Goal: Information Seeking & Learning: Learn about a topic

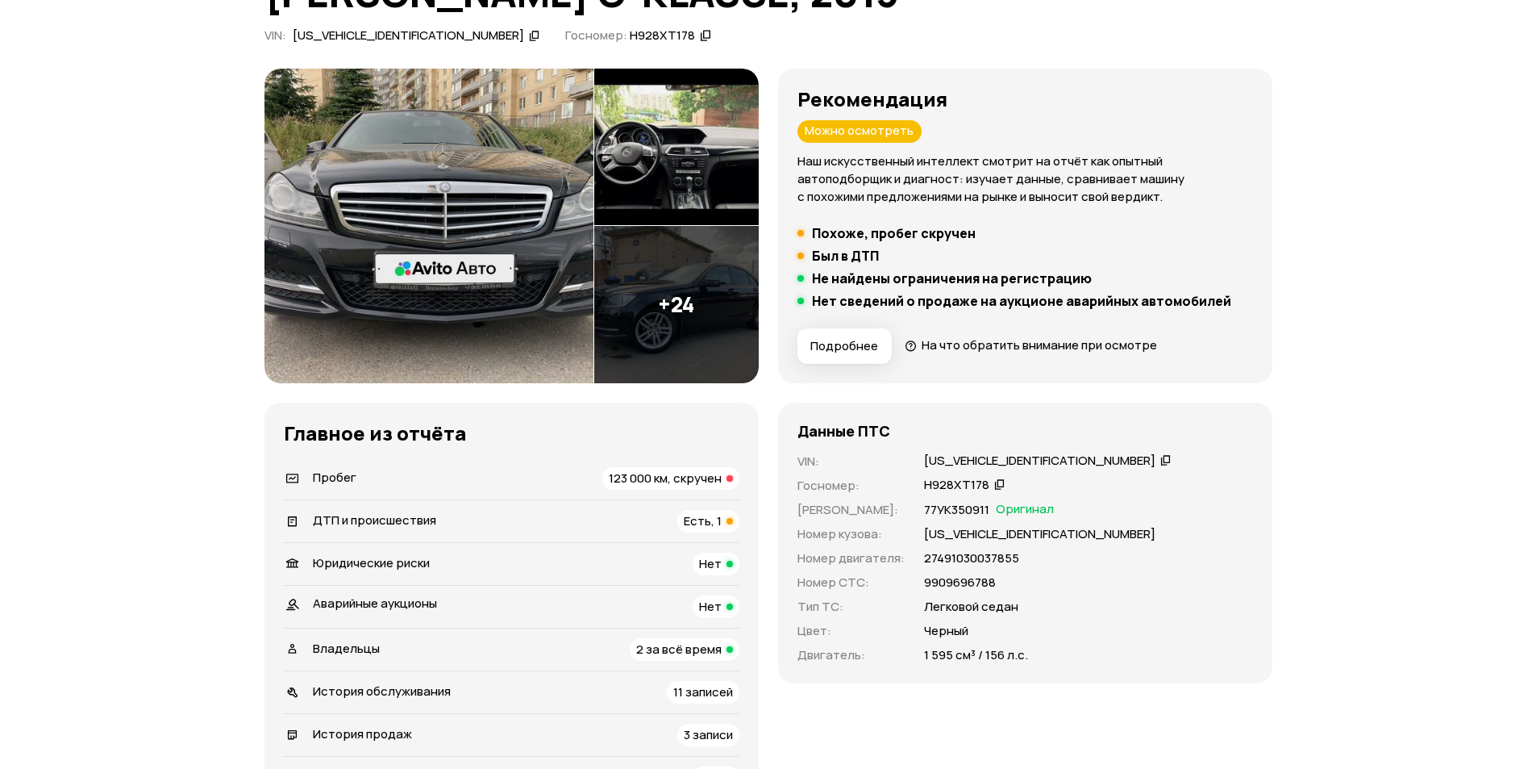
scroll to position [242, 0]
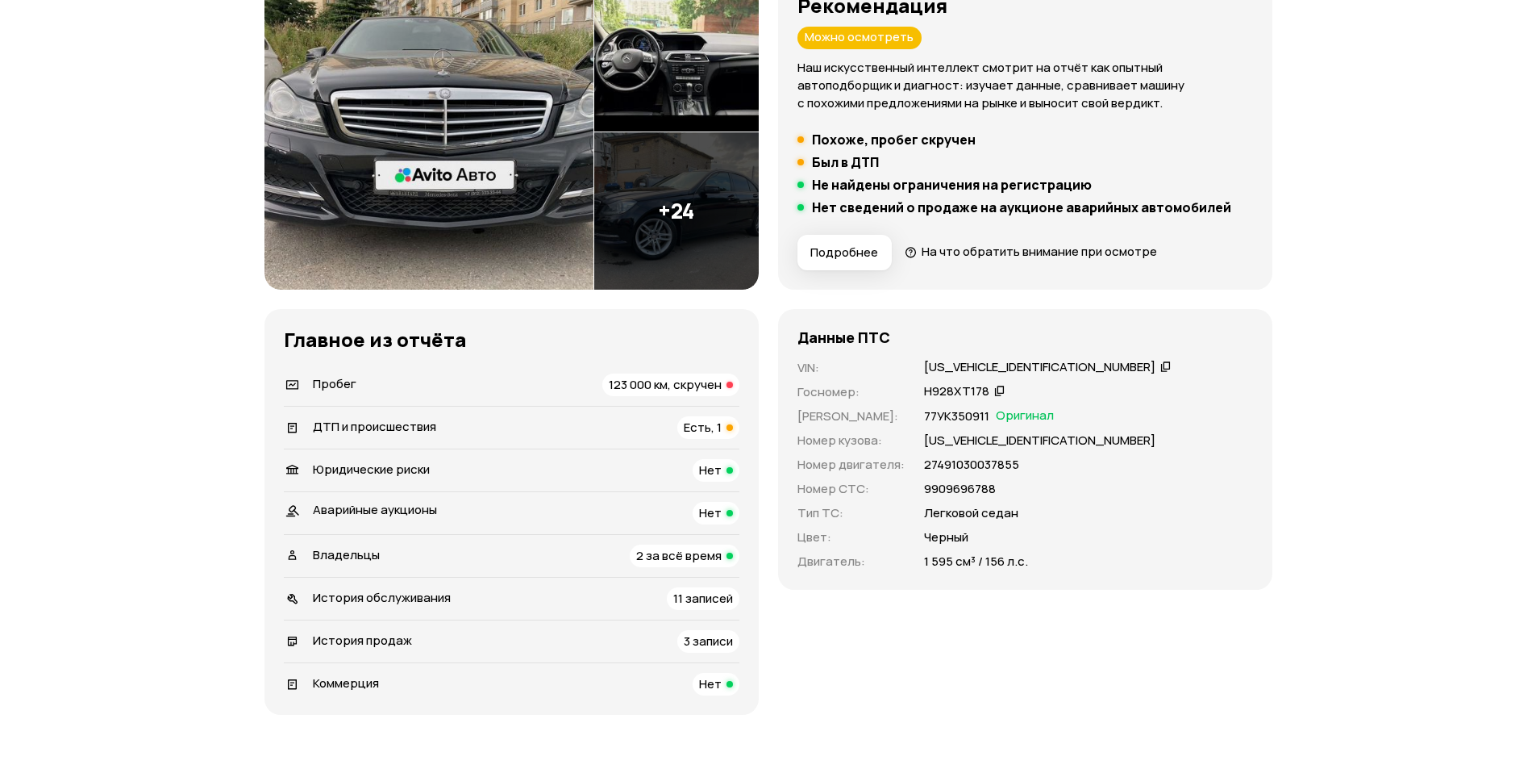
click at [661, 390] on span "123 000 км, скручен" at bounding box center [665, 384] width 113 height 17
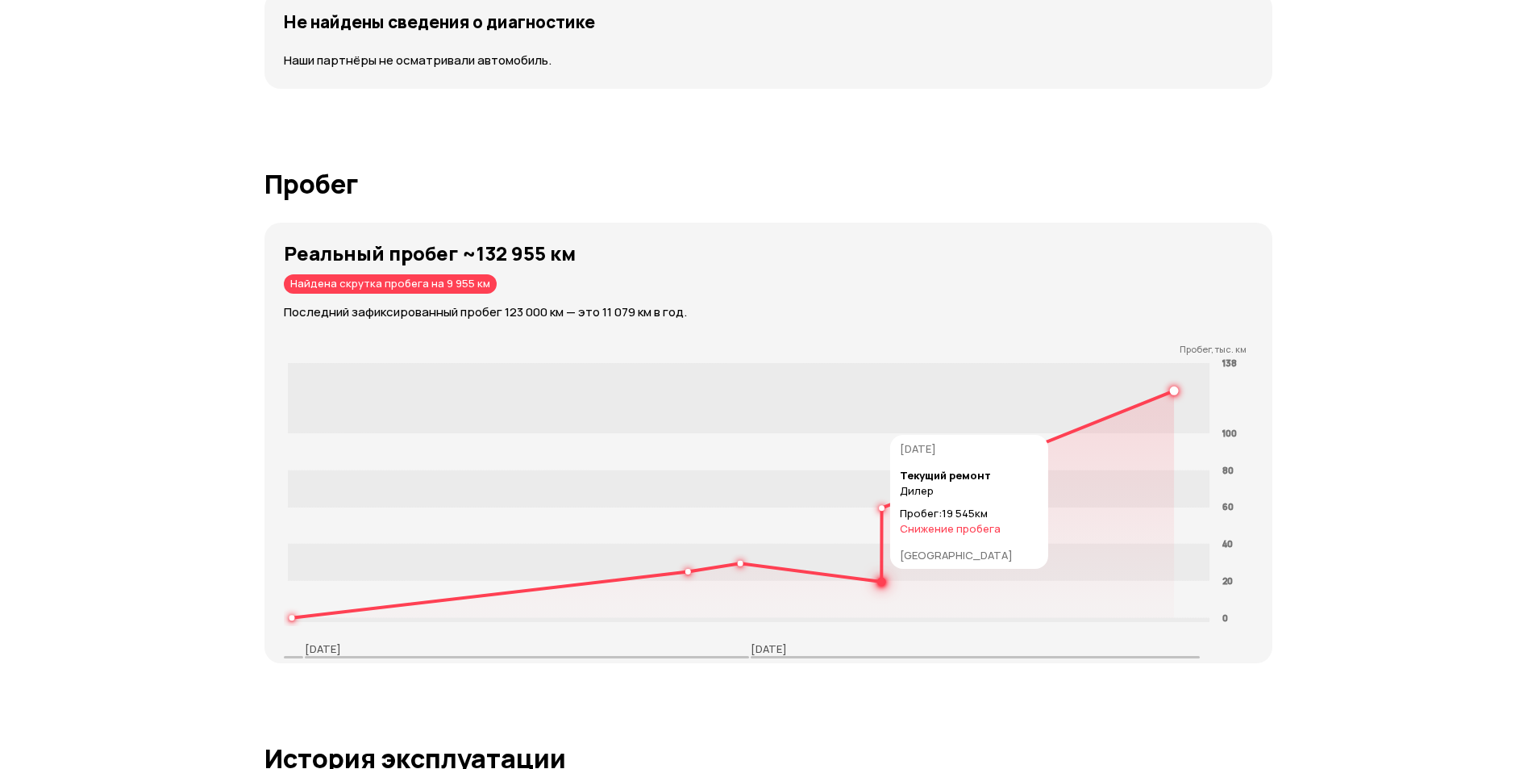
scroll to position [2426, 0]
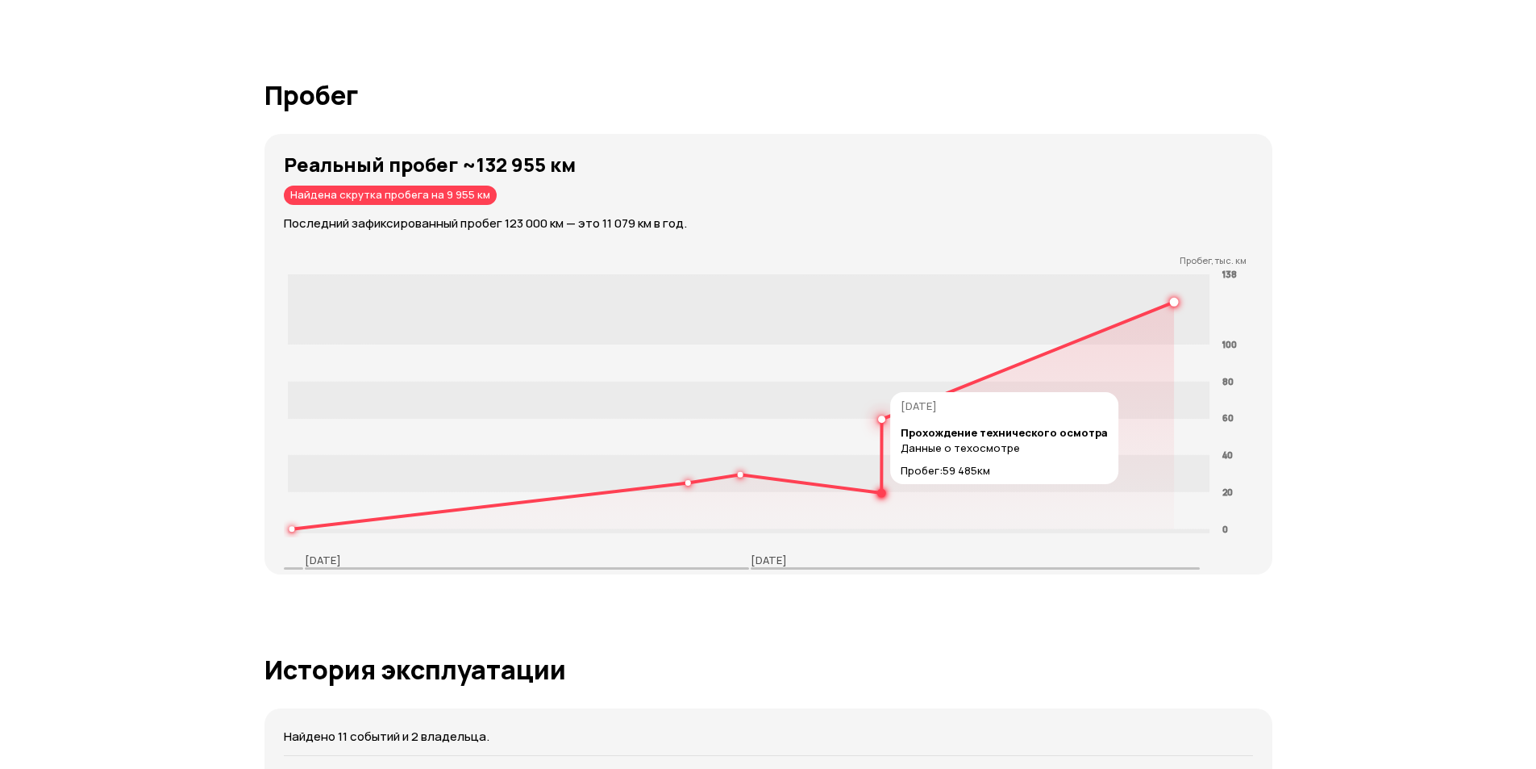
click at [882, 492] on circle at bounding box center [882, 493] width 6 height 6
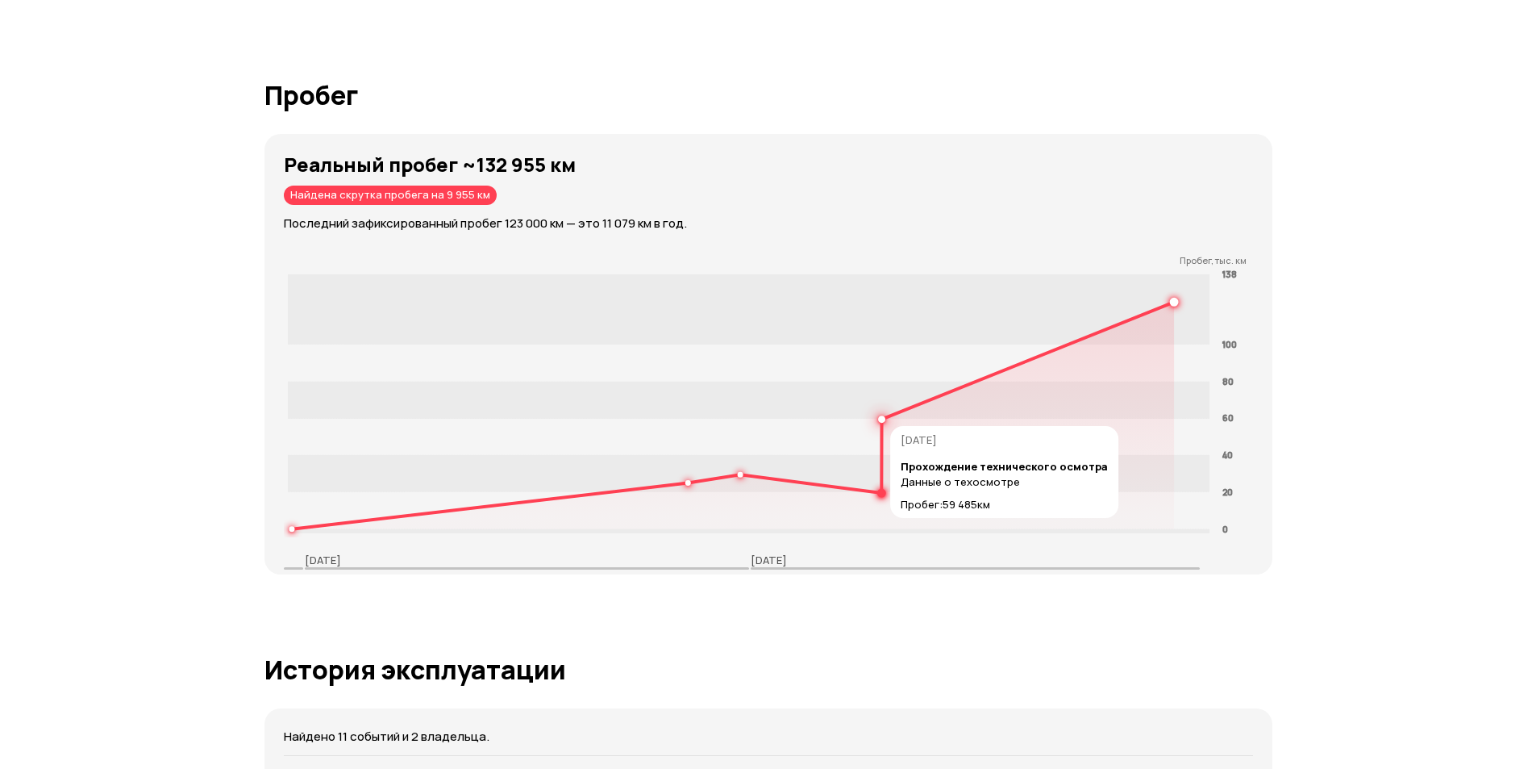
click at [883, 418] on circle at bounding box center [882, 419] width 6 height 6
click at [882, 422] on circle at bounding box center [882, 419] width 6 height 6
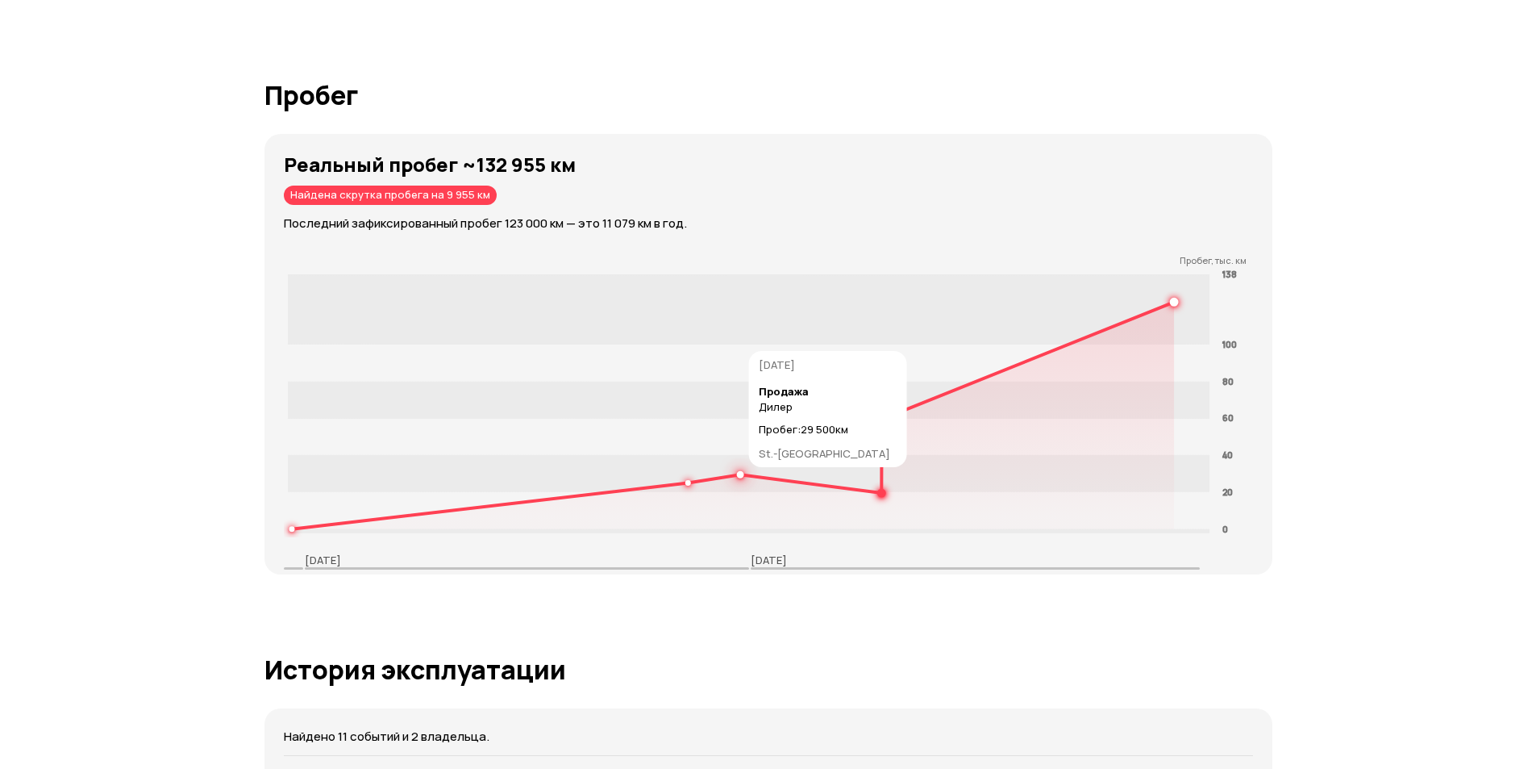
click at [737, 475] on circle at bounding box center [740, 475] width 6 height 6
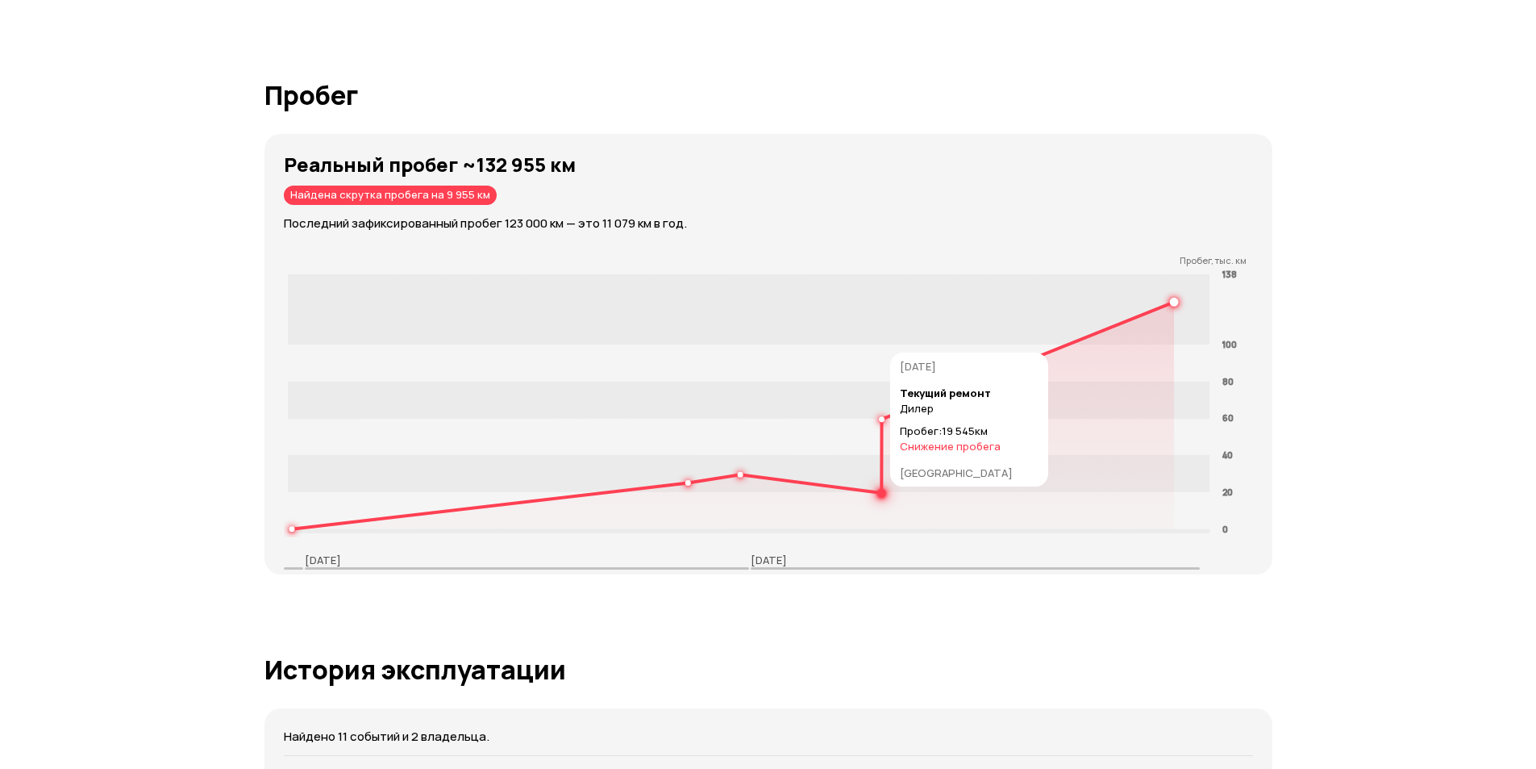
click at [869, 494] on icon at bounding box center [732, 415] width 883 height 227
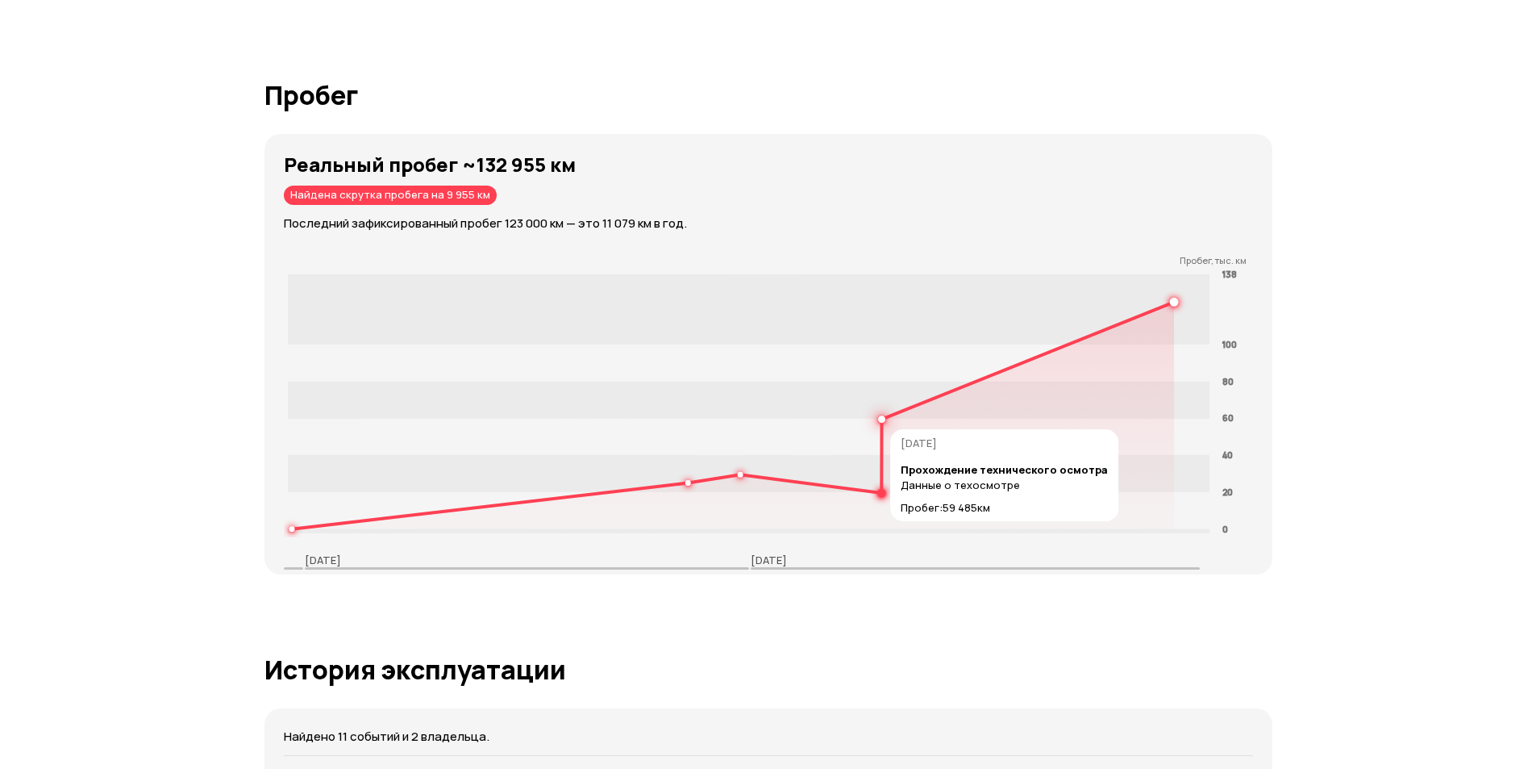
click at [882, 421] on circle at bounding box center [882, 419] width 6 height 6
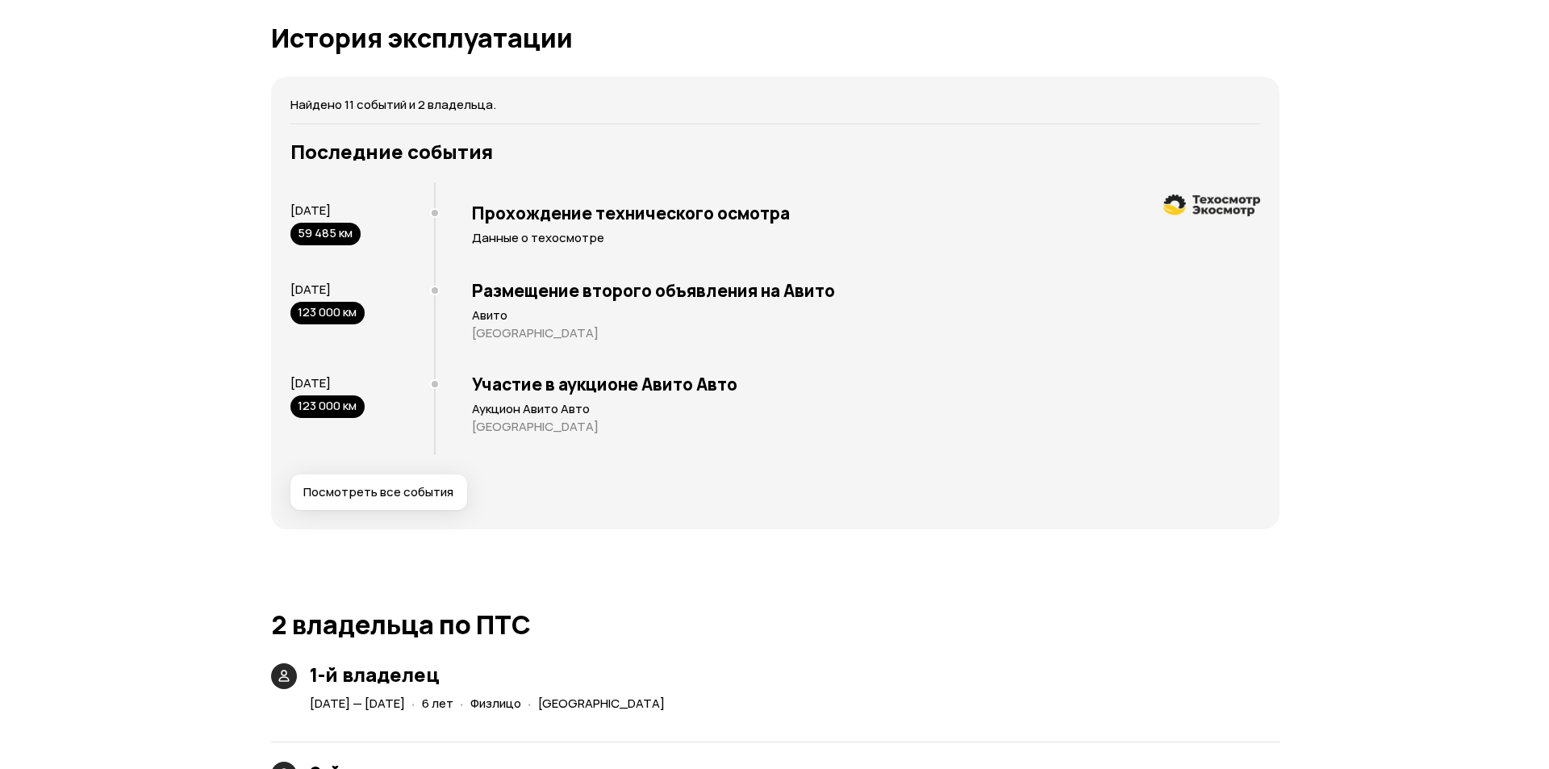
scroll to position [3071, 0]
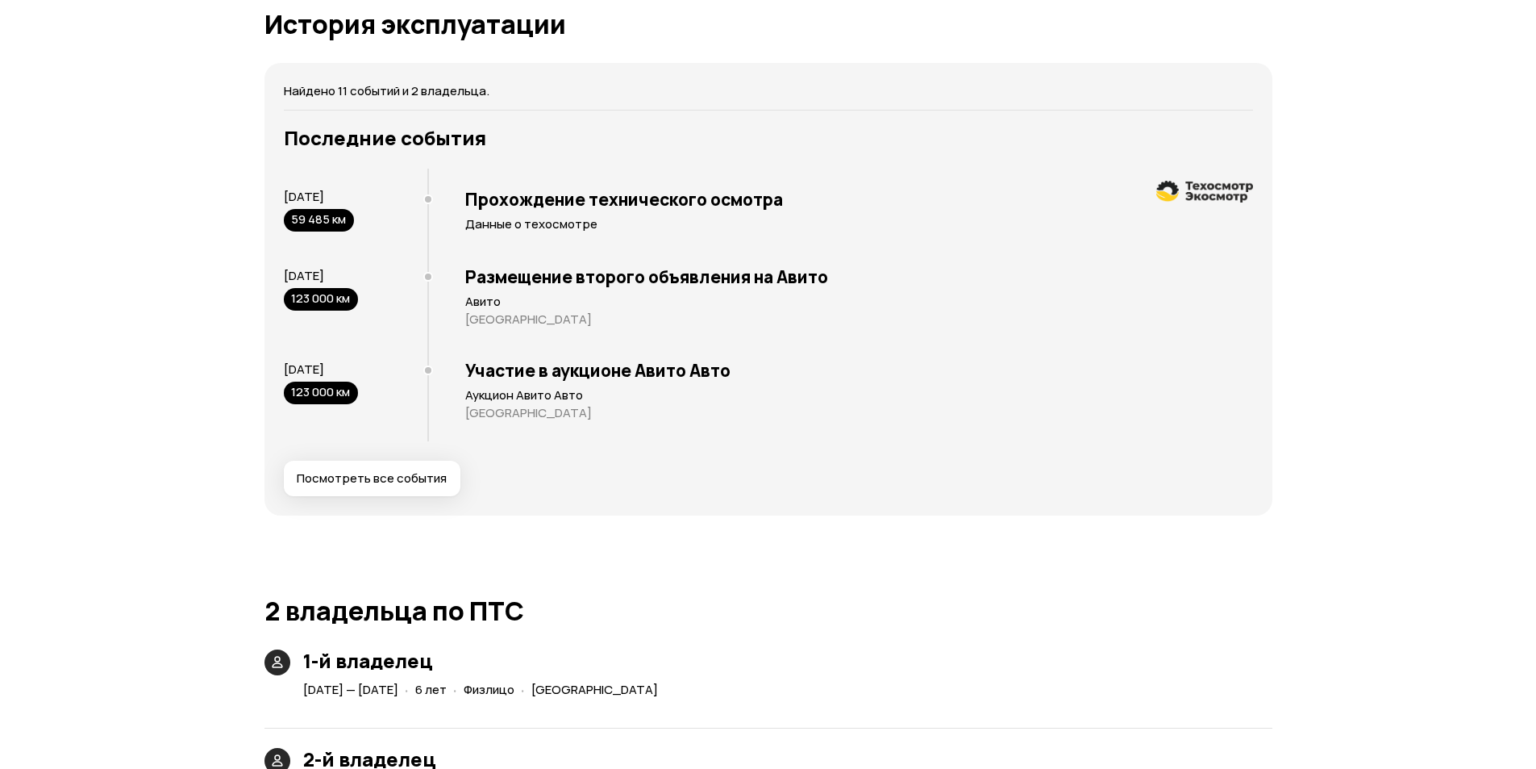
click at [412, 468] on button "Посмотреть все события" at bounding box center [372, 478] width 177 height 35
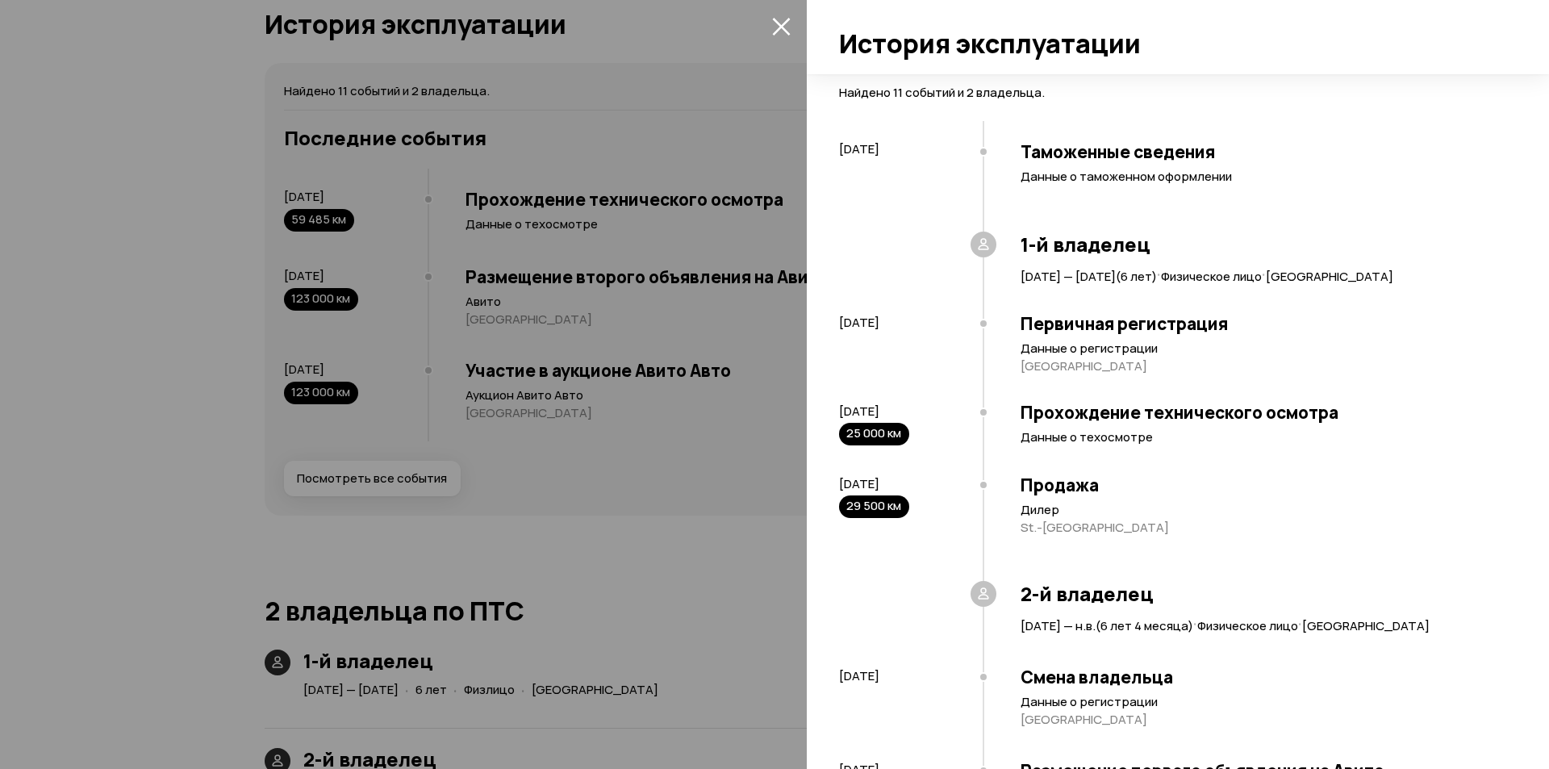
scroll to position [431, 0]
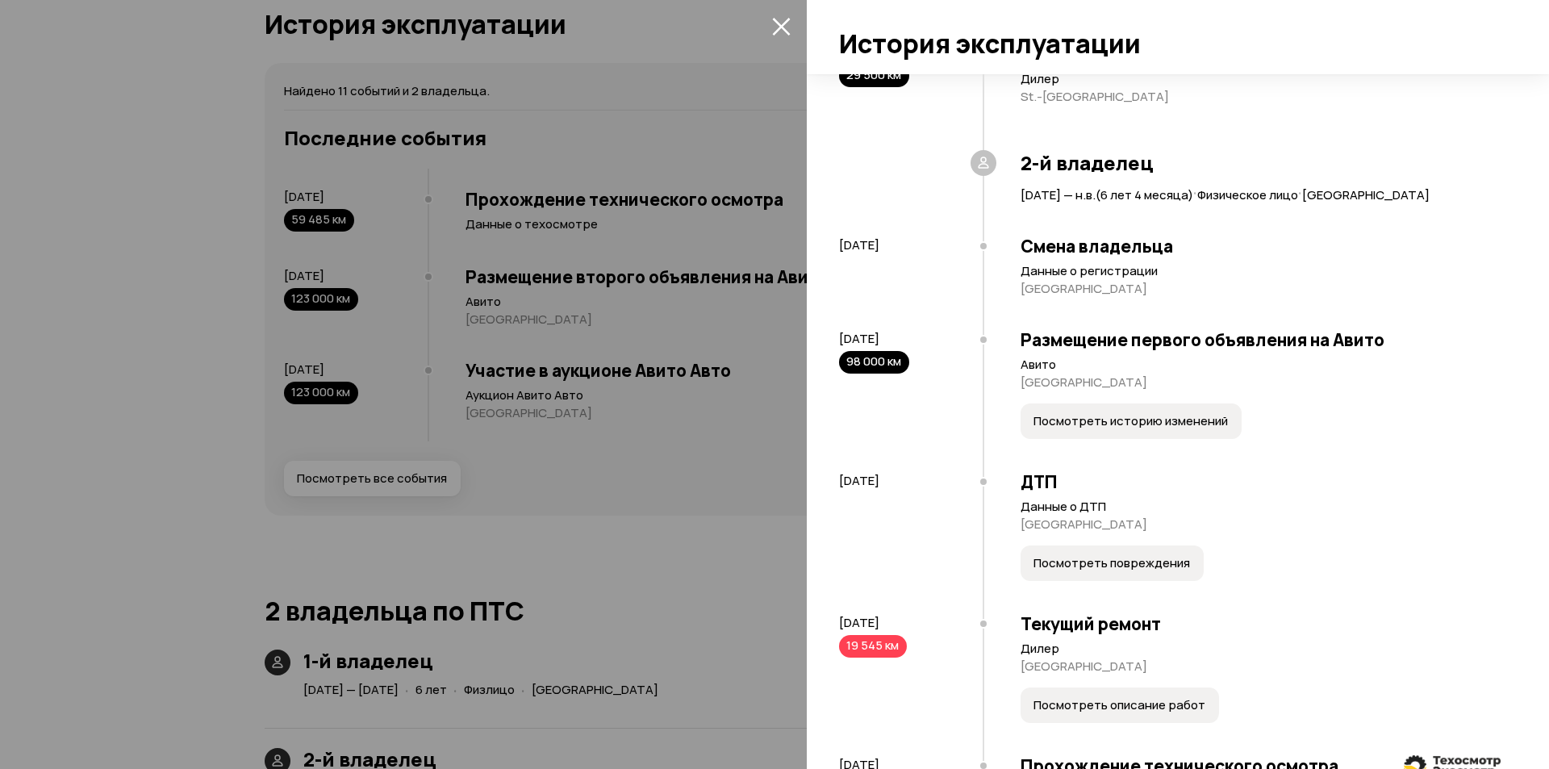
click at [407, 475] on div at bounding box center [774, 384] width 1549 height 769
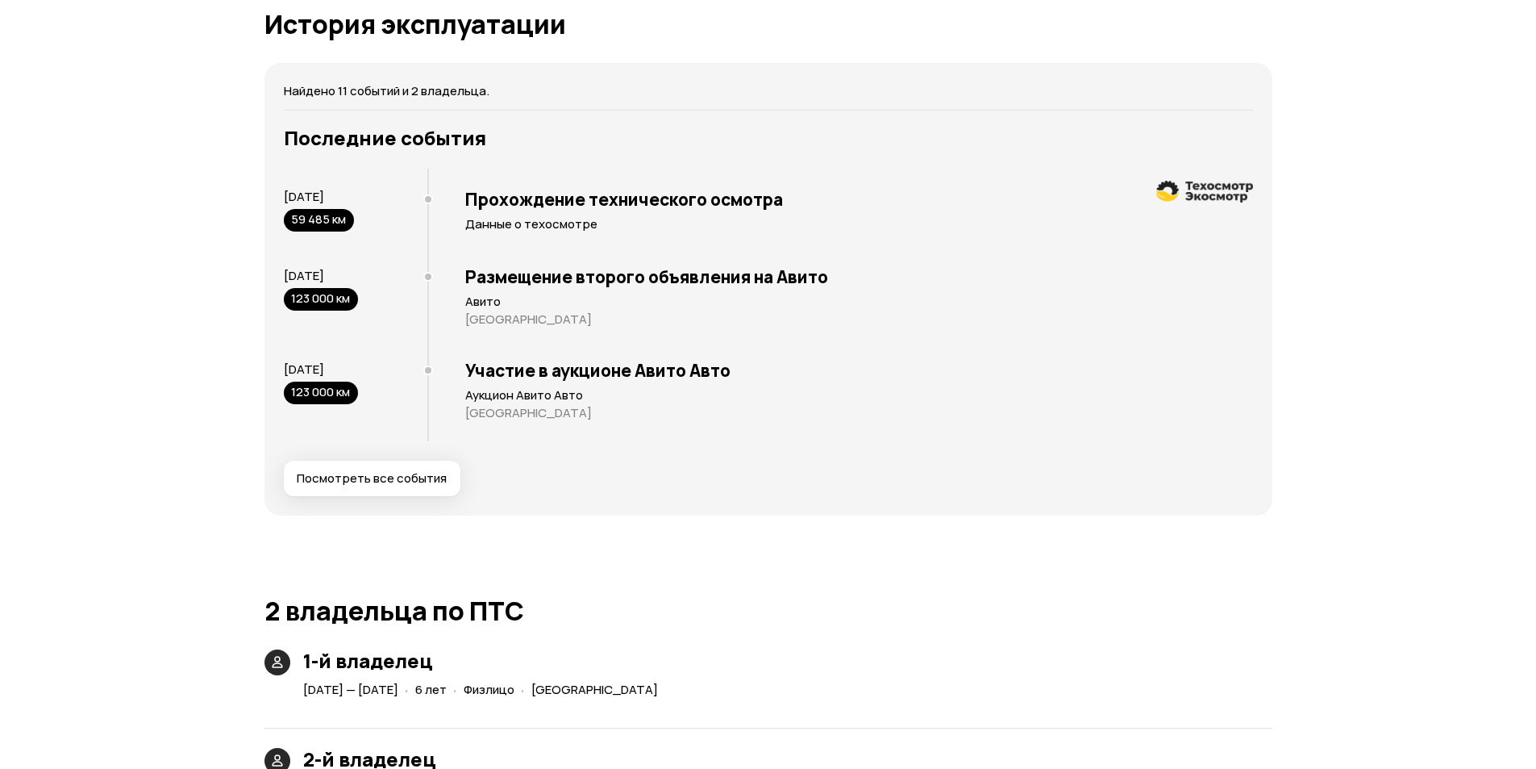
click at [407, 477] on span "Посмотреть все события" at bounding box center [372, 478] width 150 height 16
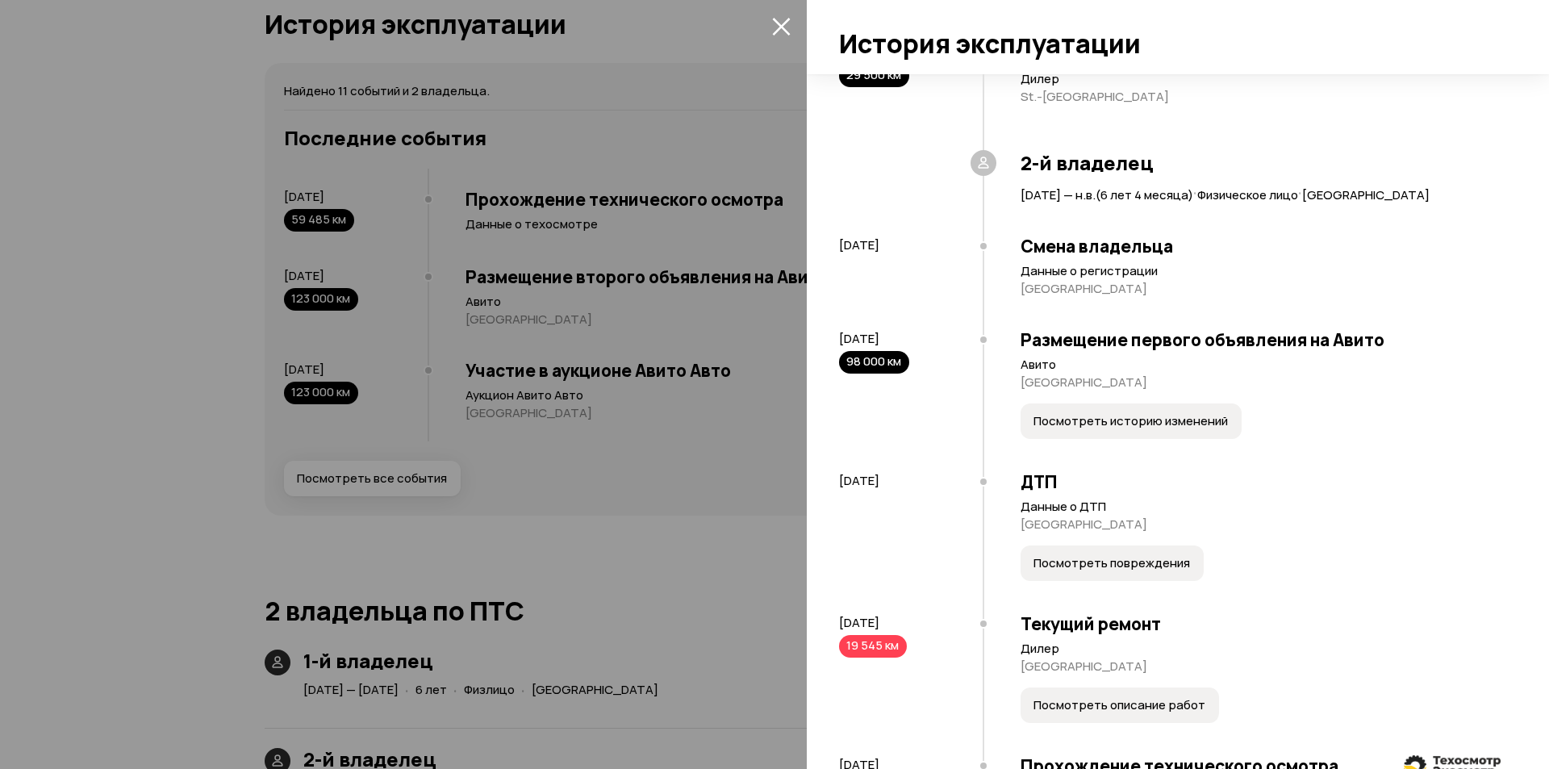
click at [403, 452] on div at bounding box center [774, 384] width 1549 height 769
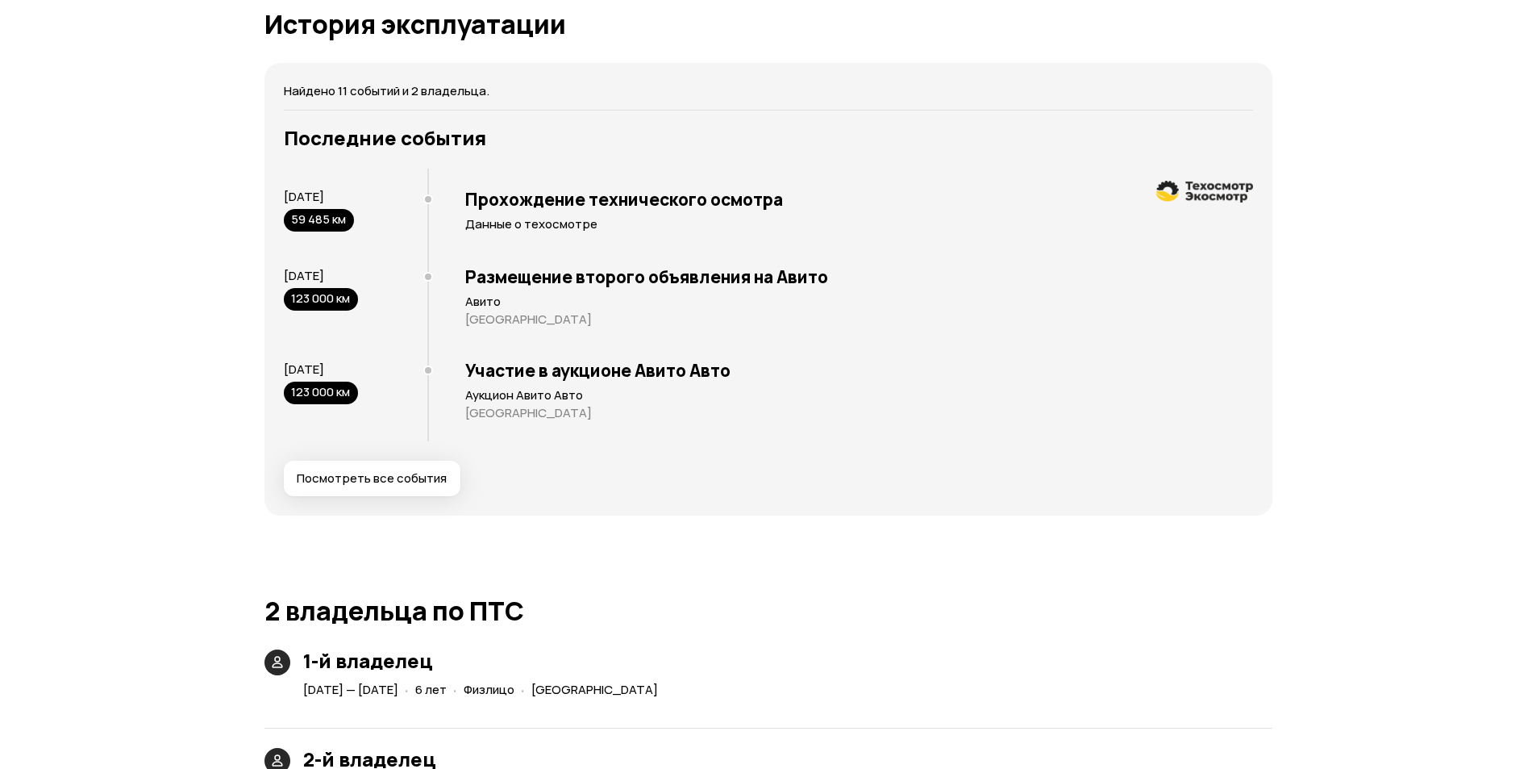
click at [385, 469] on button "Посмотреть все события" at bounding box center [372, 478] width 177 height 35
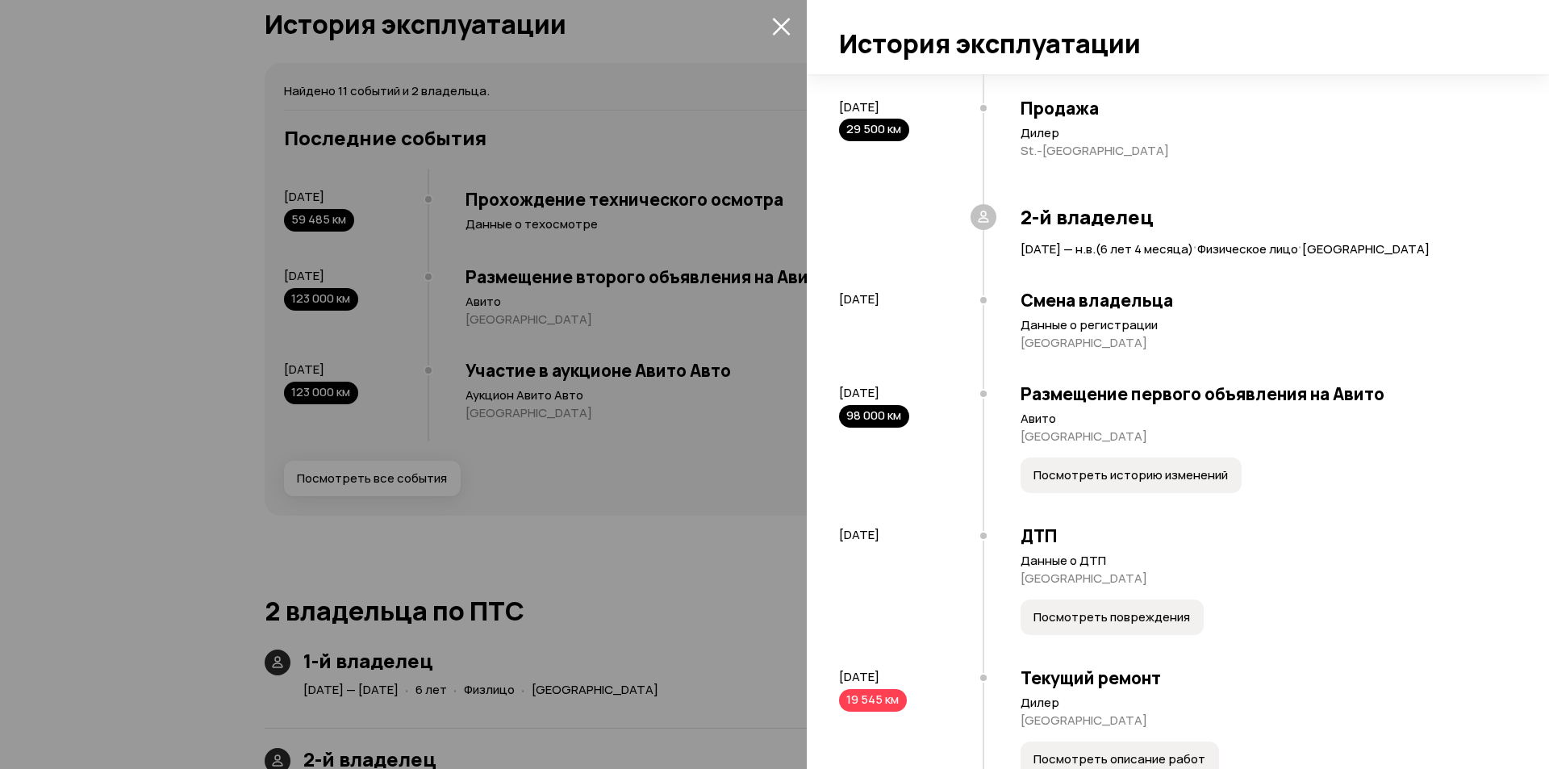
scroll to position [350, 0]
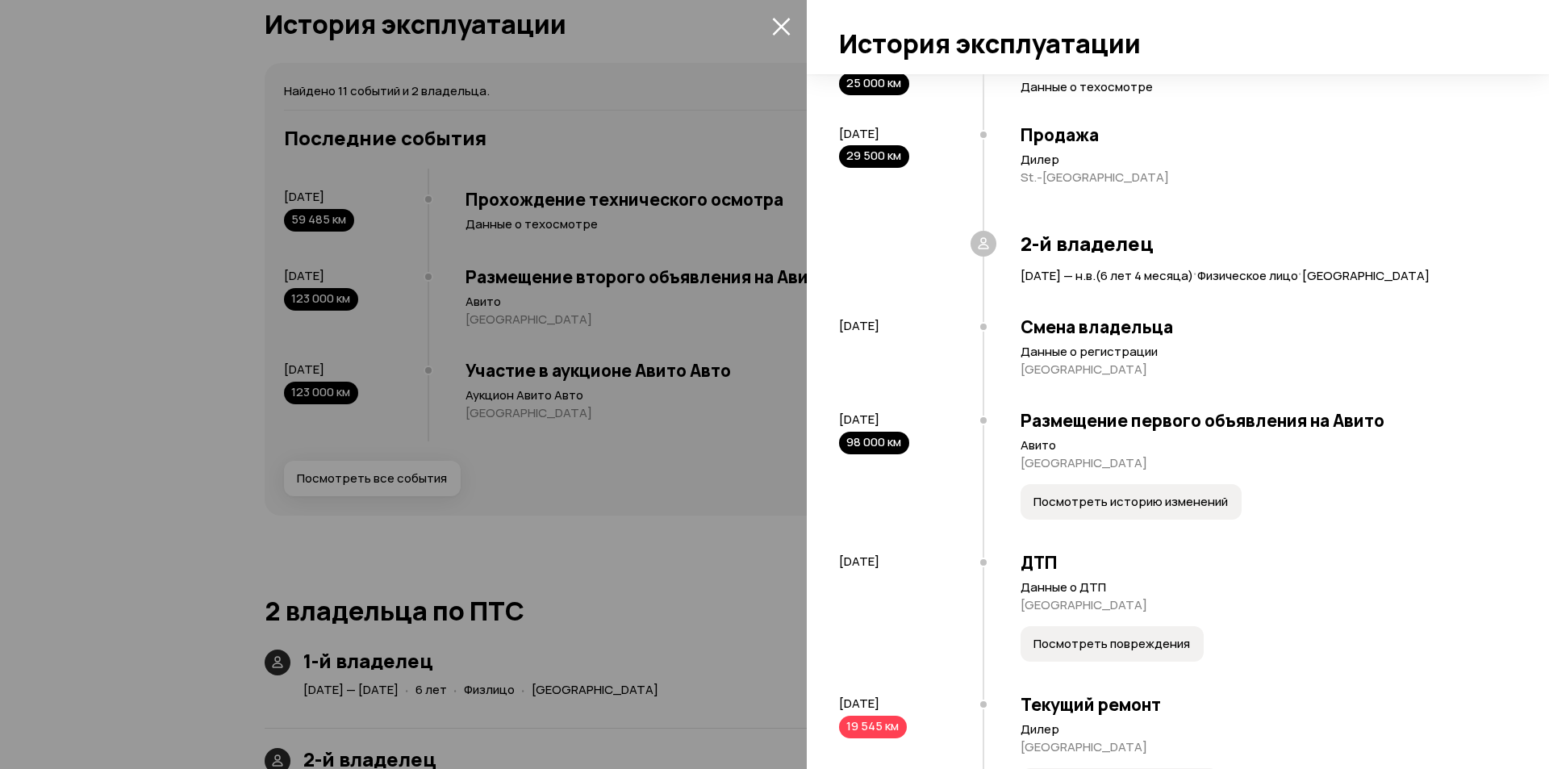
drag, startPoint x: 989, startPoint y: 419, endPoint x: 978, endPoint y: 419, distance: 11.3
click at [978, 419] on div "[DATE] 98 000 км Размещение первого объявления на Авито Авито Москва Посмотреть…" at bounding box center [1169, 469] width 661 height 142
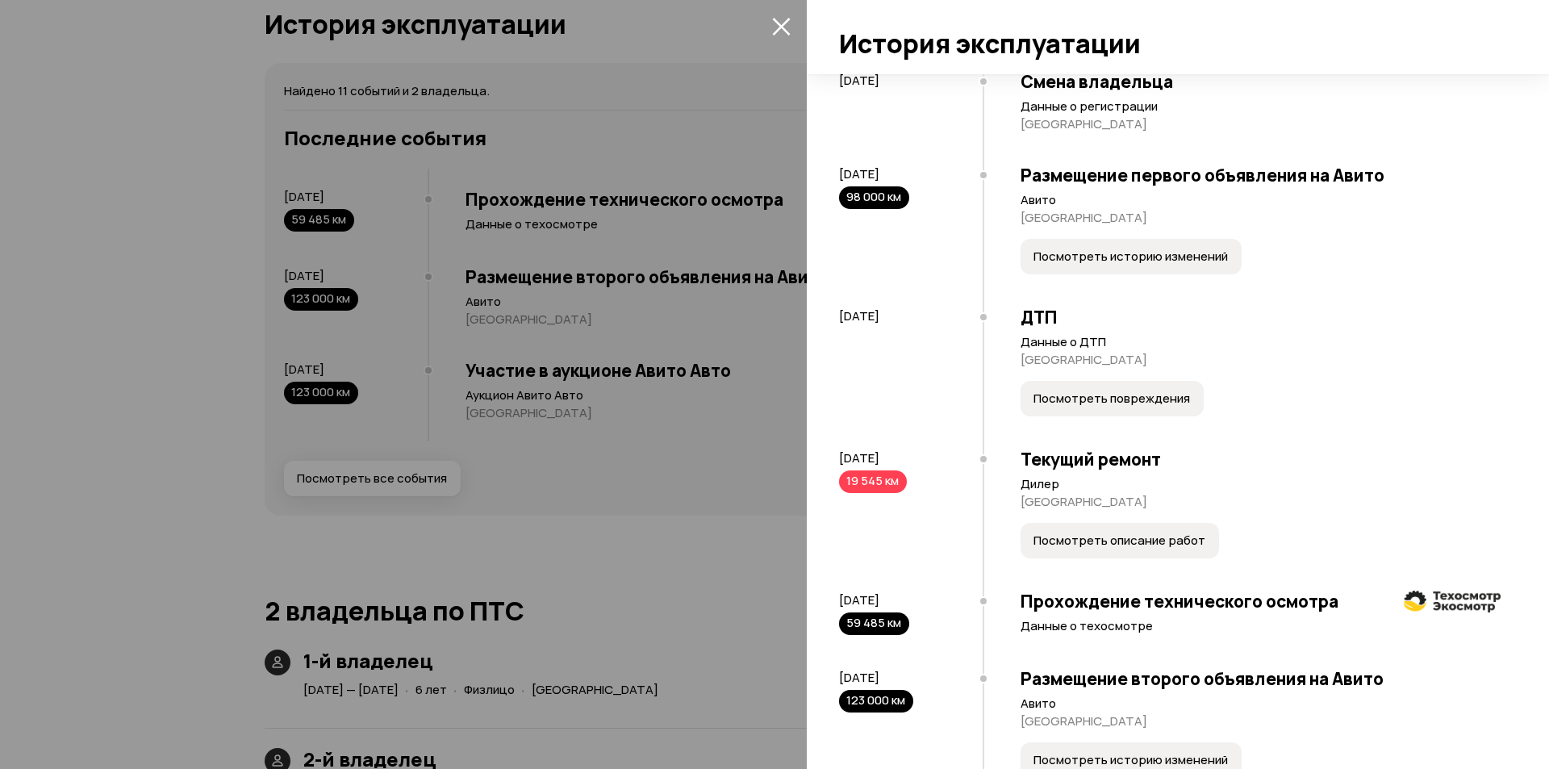
scroll to position [589, 0]
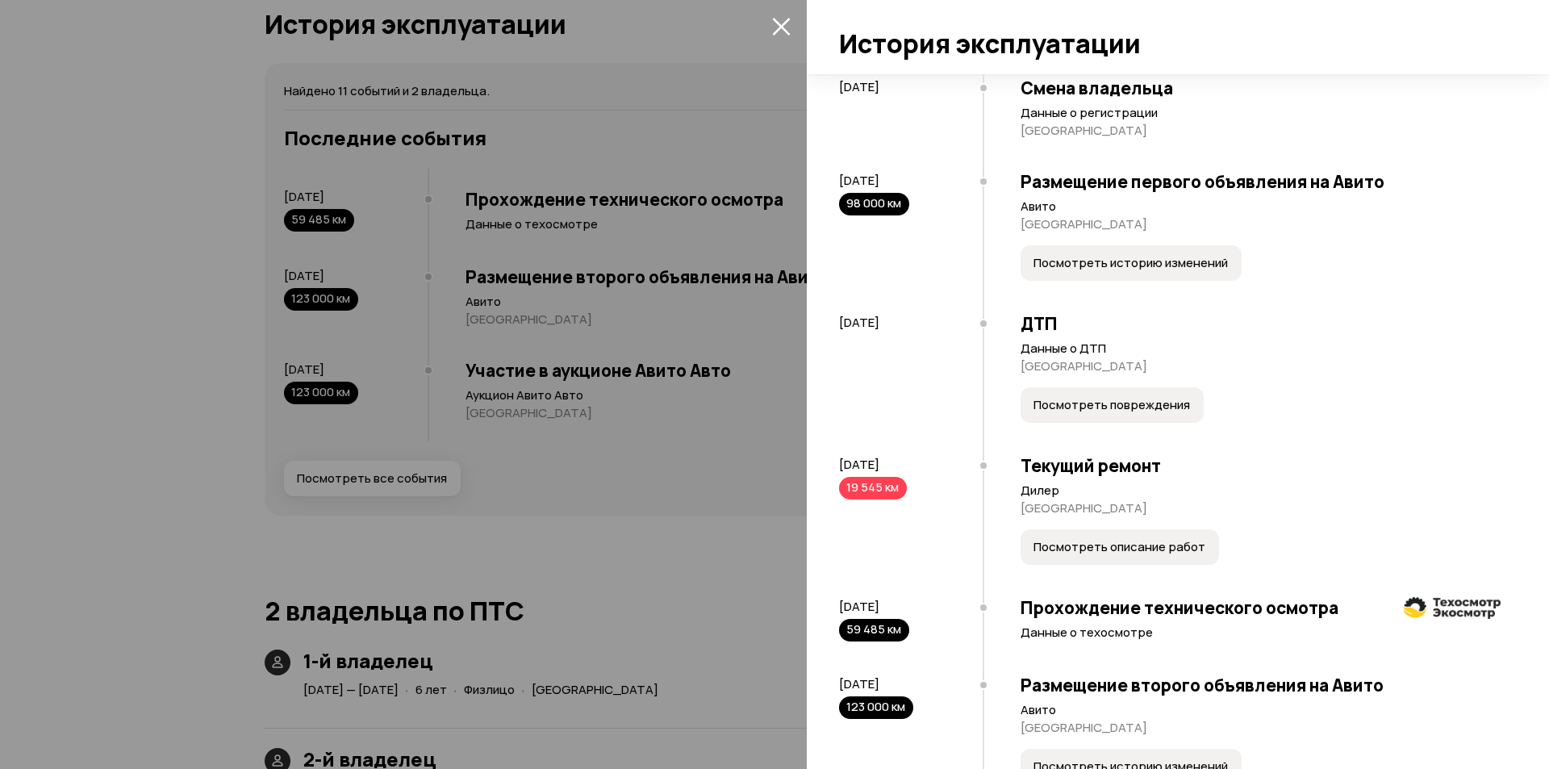
drag, startPoint x: 890, startPoint y: 468, endPoint x: 844, endPoint y: 469, distance: 46.8
click at [854, 469] on span "[DATE]" at bounding box center [859, 464] width 40 height 17
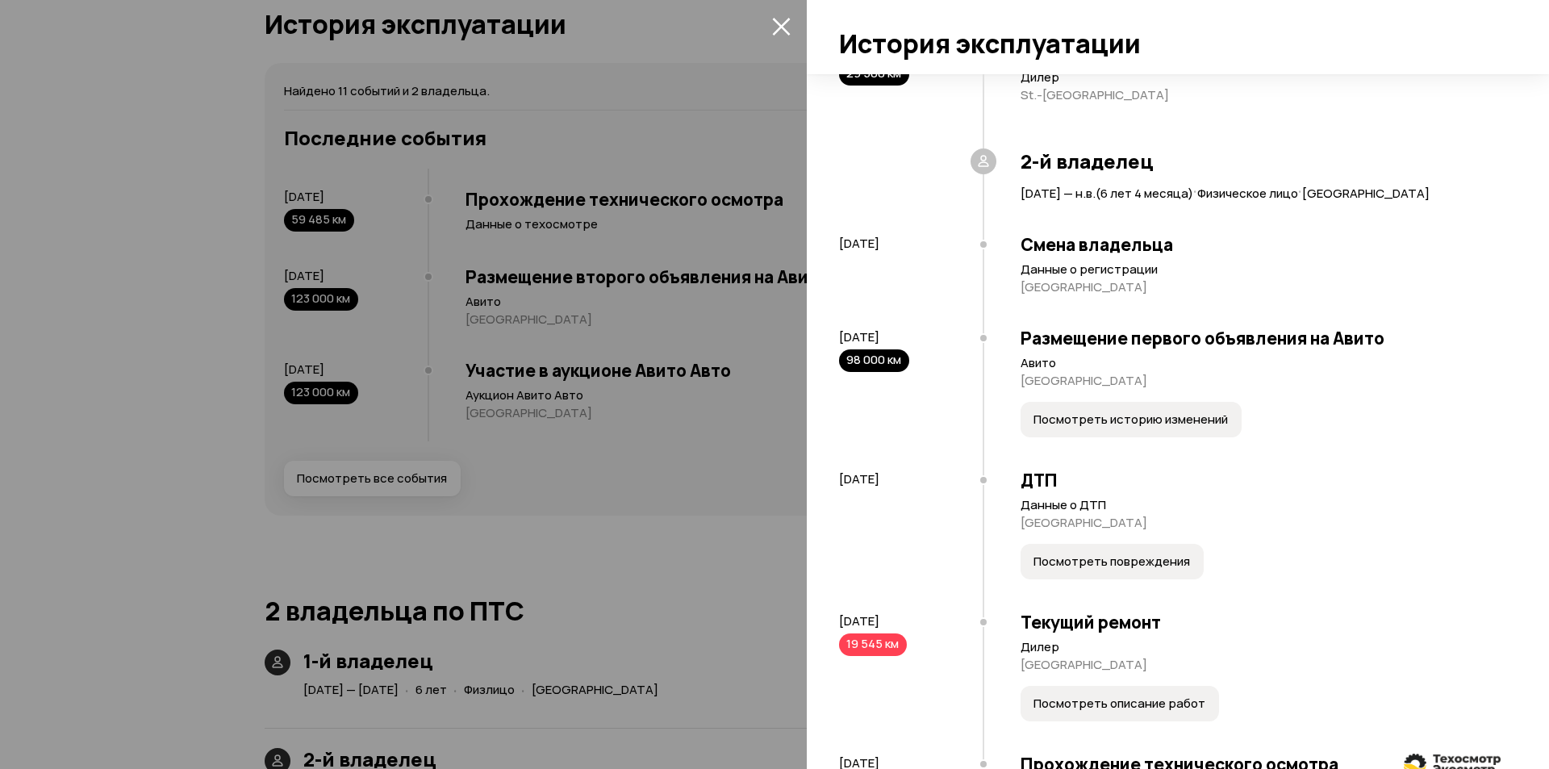
scroll to position [427, 0]
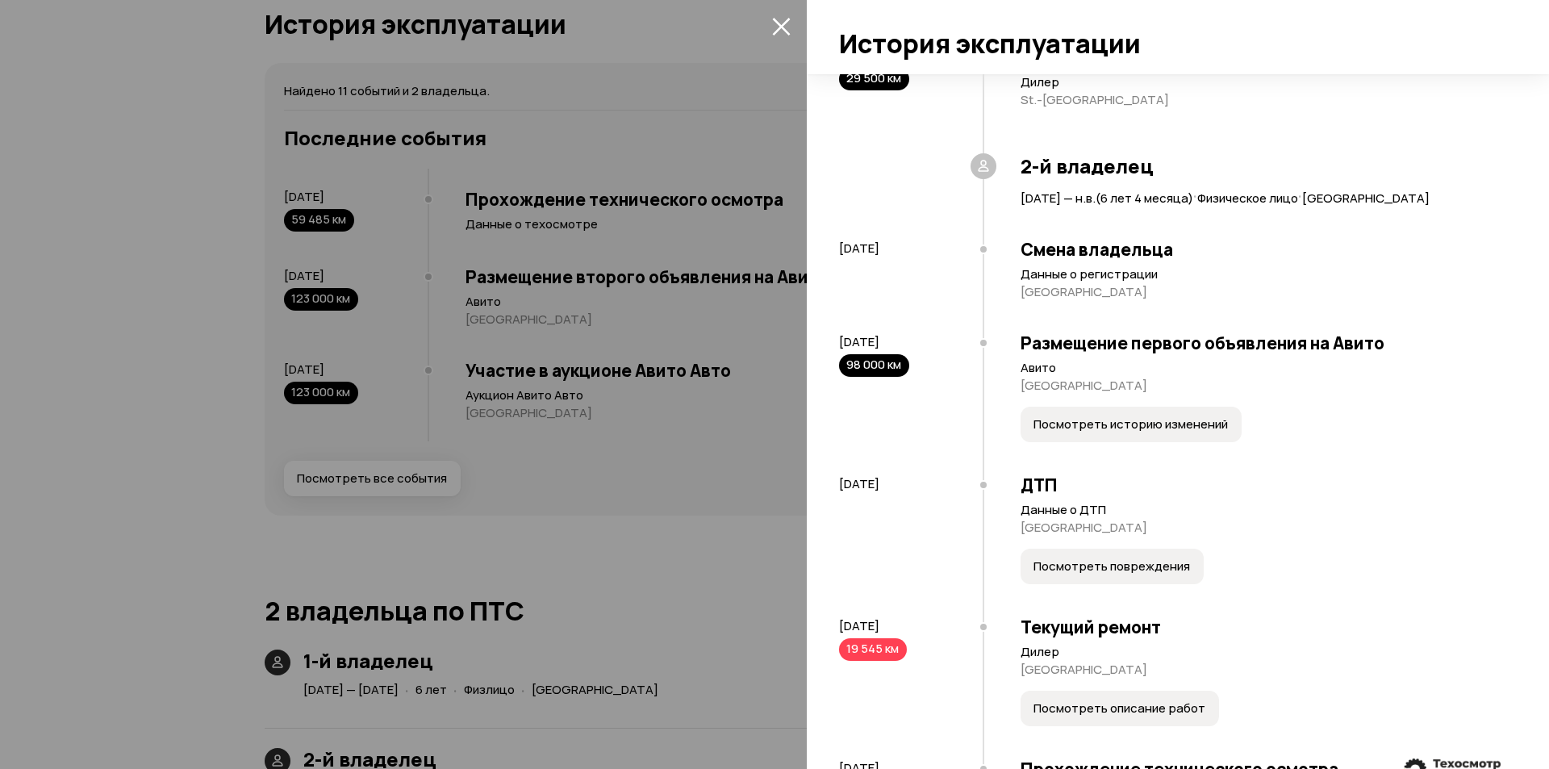
drag, startPoint x: 919, startPoint y: 365, endPoint x: 864, endPoint y: 363, distance: 54.9
click at [864, 363] on div "[DATE] 98 000 км" at bounding box center [911, 355] width 144 height 43
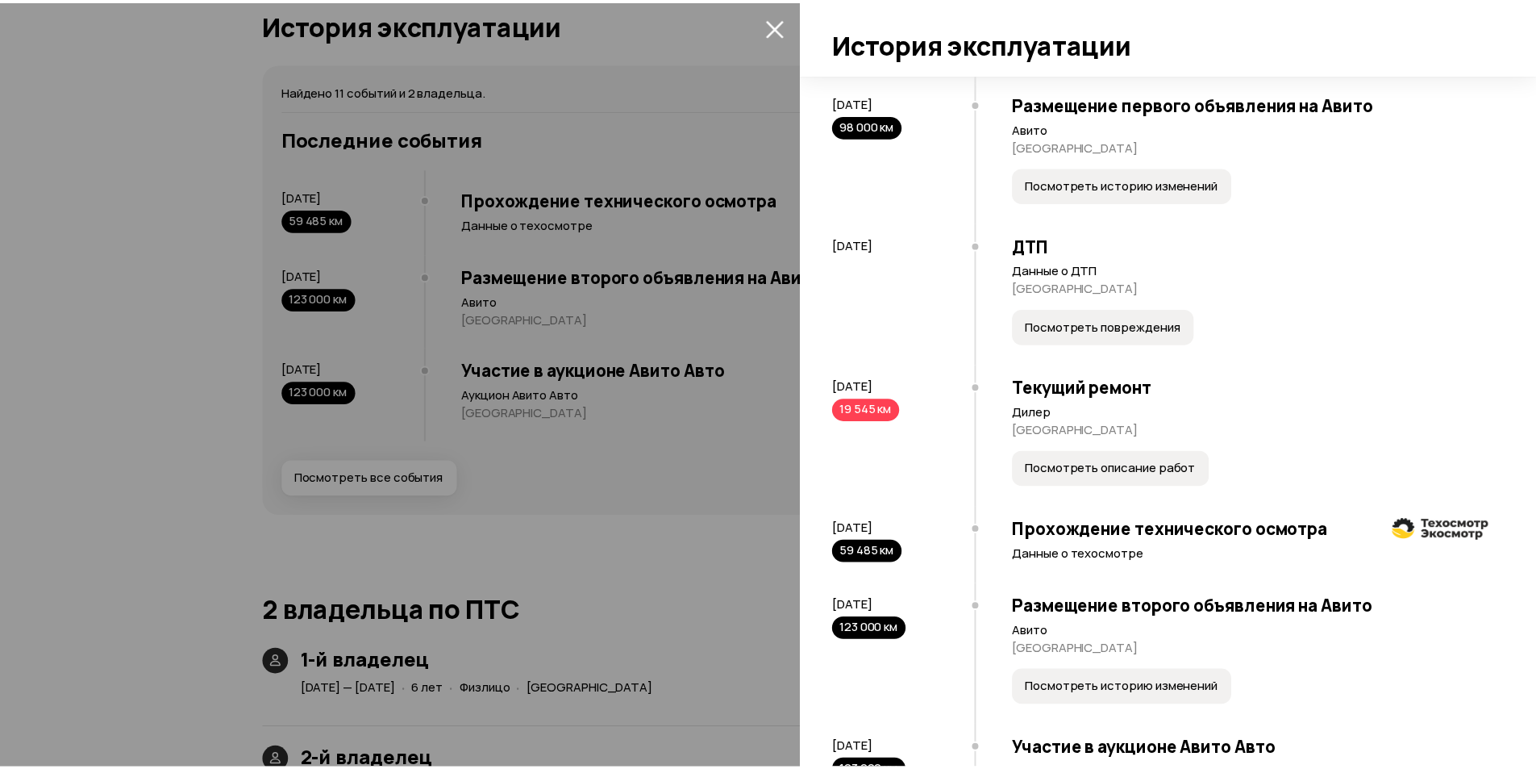
scroll to position [669, 0]
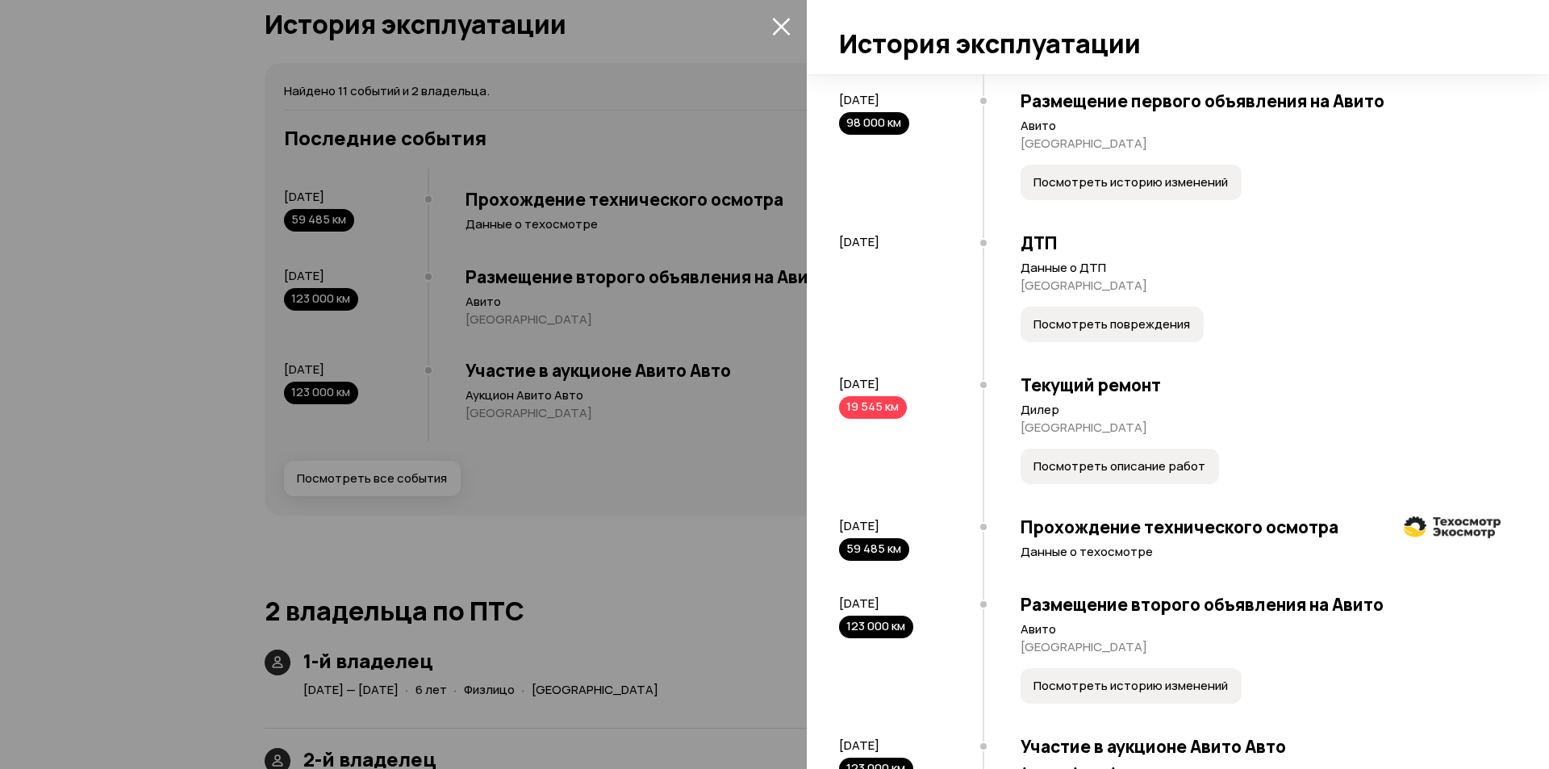
click at [1094, 461] on span "Посмотреть описание работ" at bounding box center [1119, 466] width 172 height 16
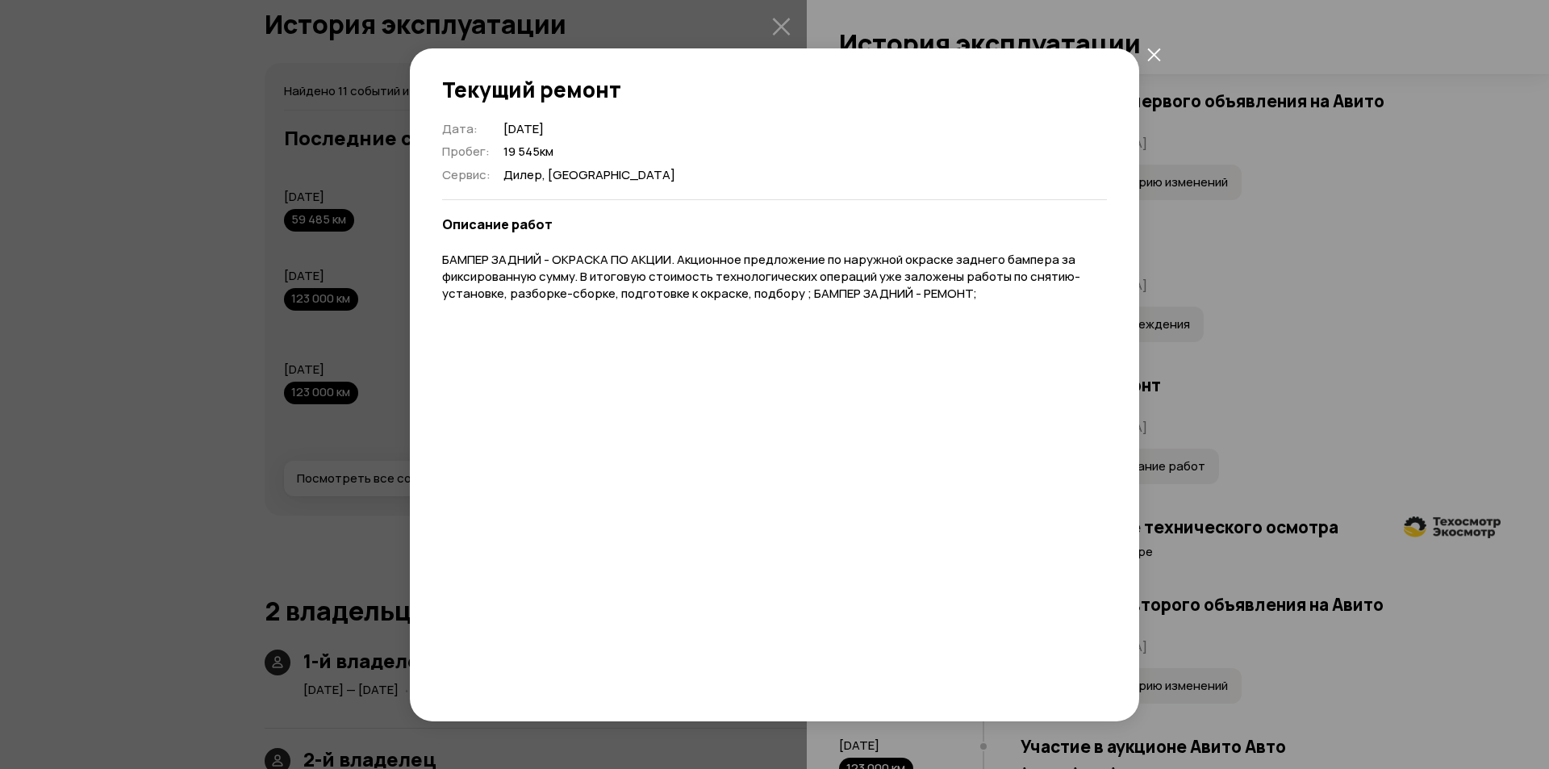
click at [1149, 52] on icon "закрыть" at bounding box center [1154, 55] width 14 height 14
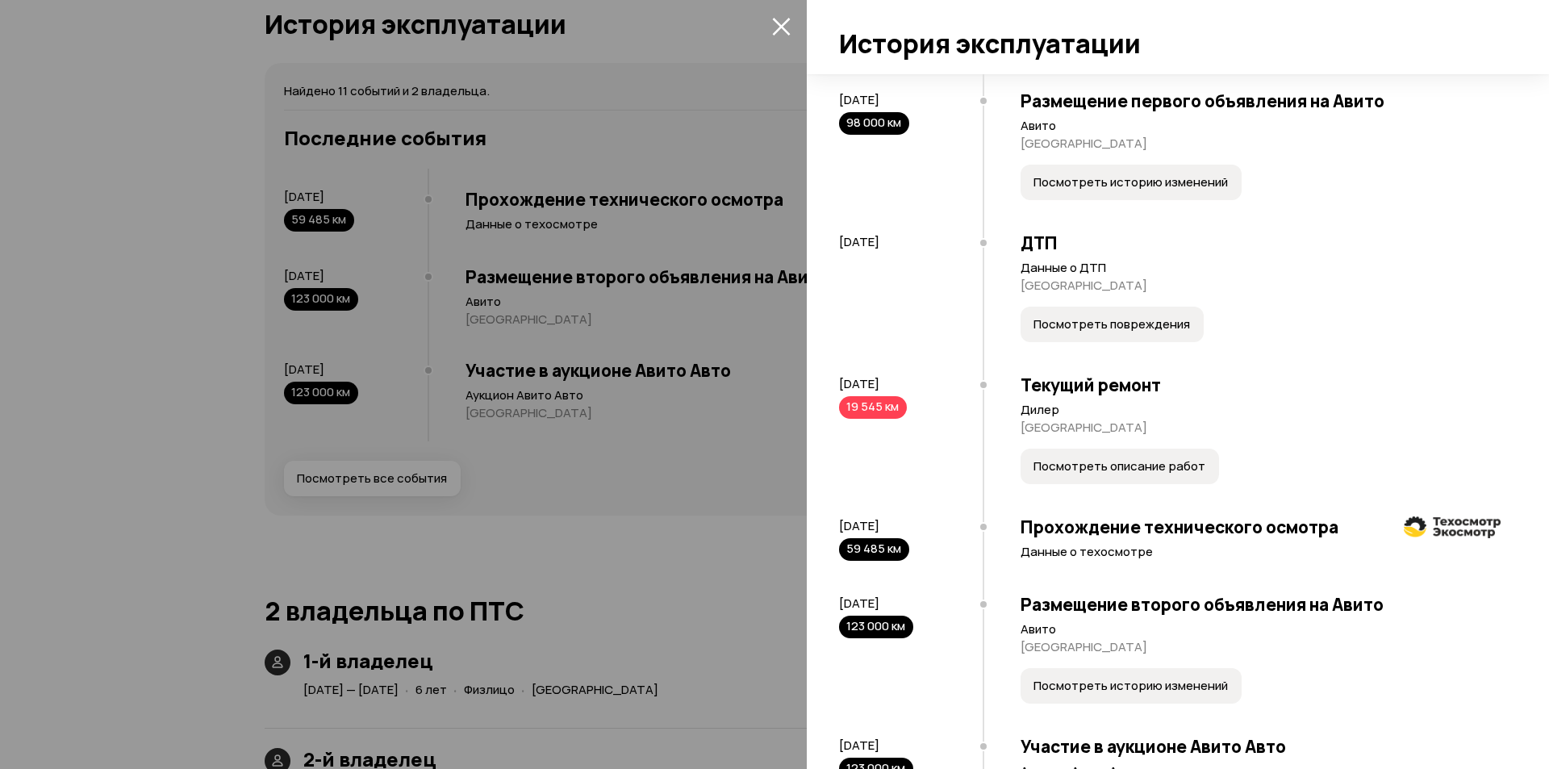
click at [779, 20] on icon "закрыть" at bounding box center [781, 26] width 19 height 19
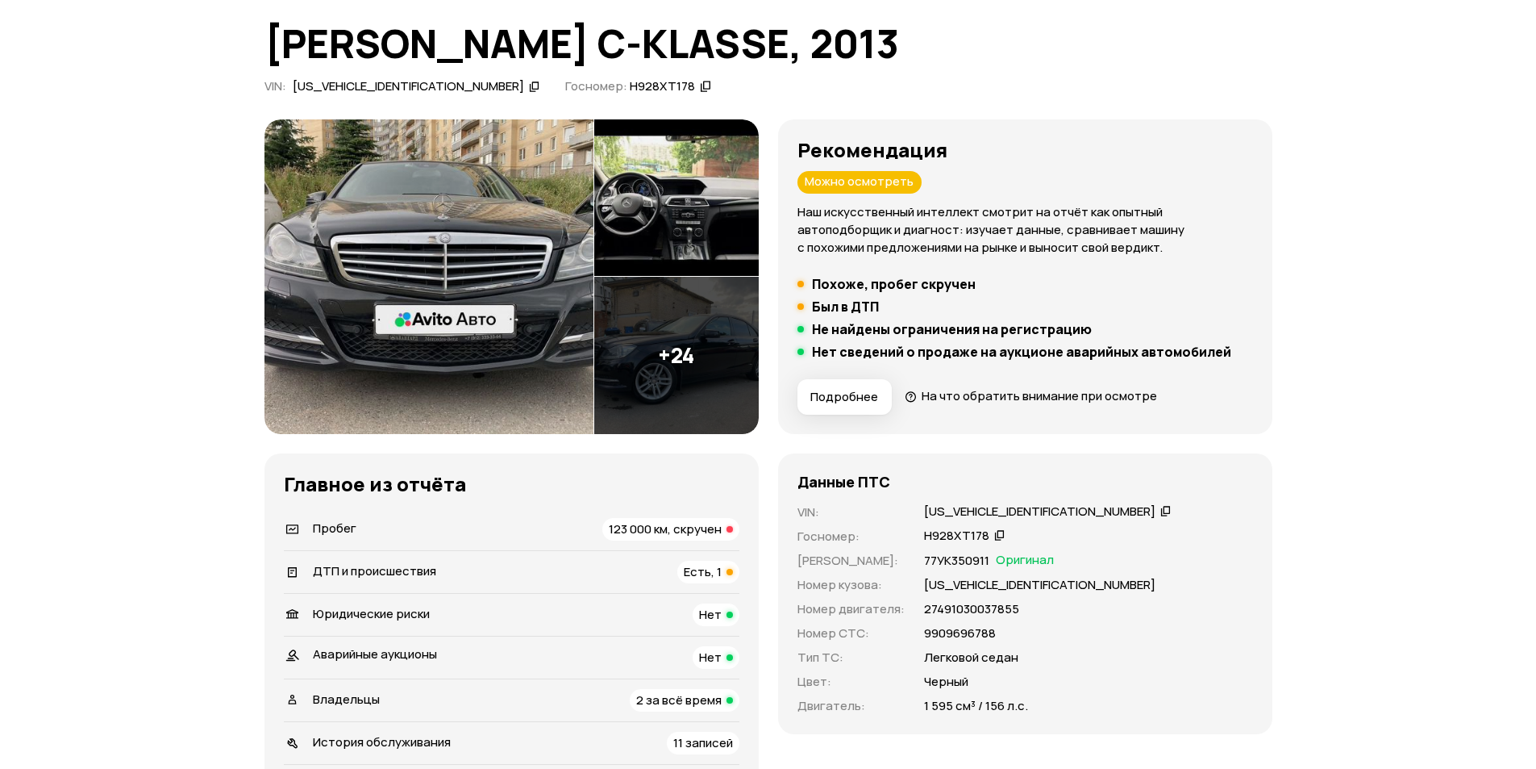
scroll to position [329, 0]
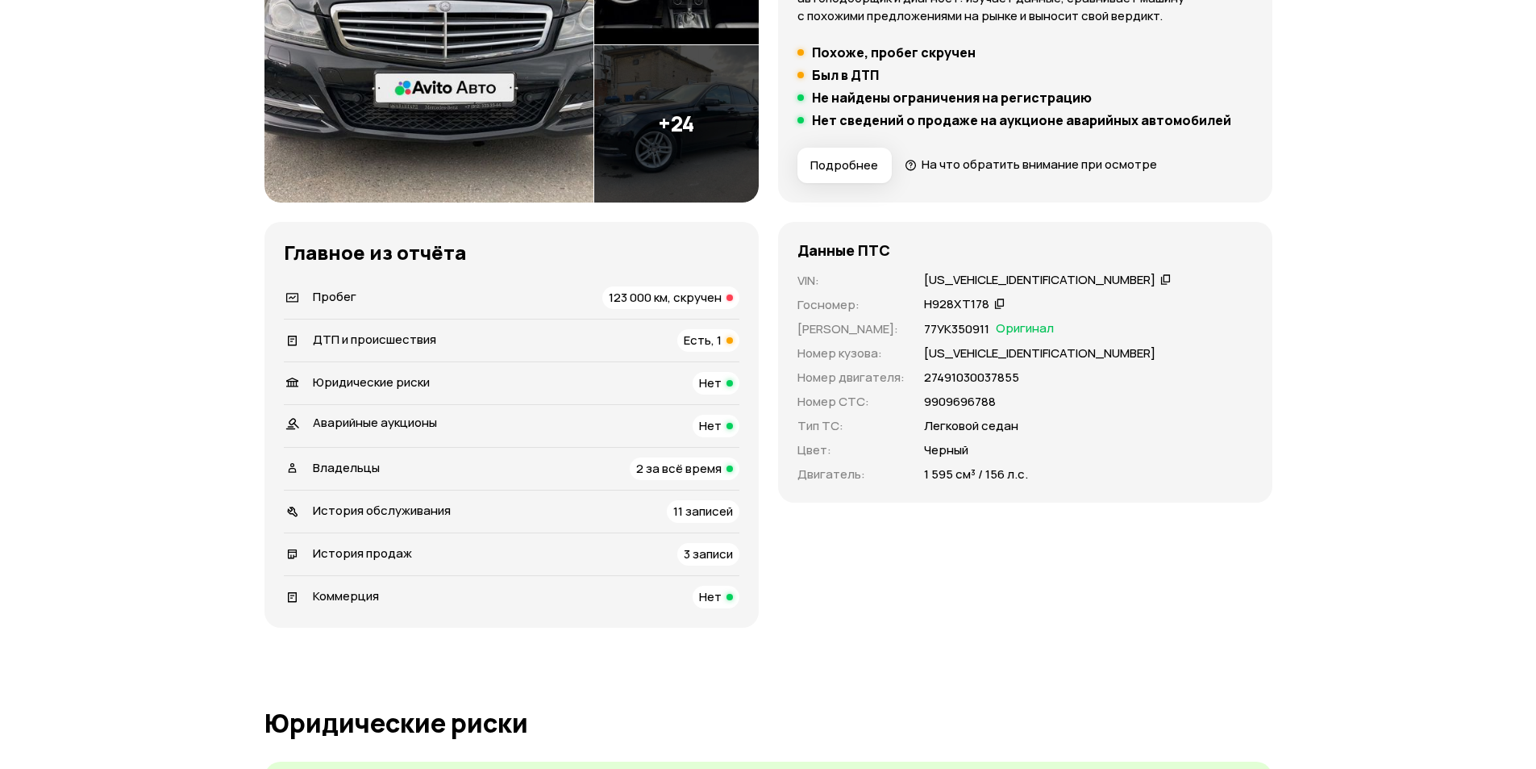
click at [705, 296] on span "123 000 км, скручен" at bounding box center [665, 297] width 113 height 17
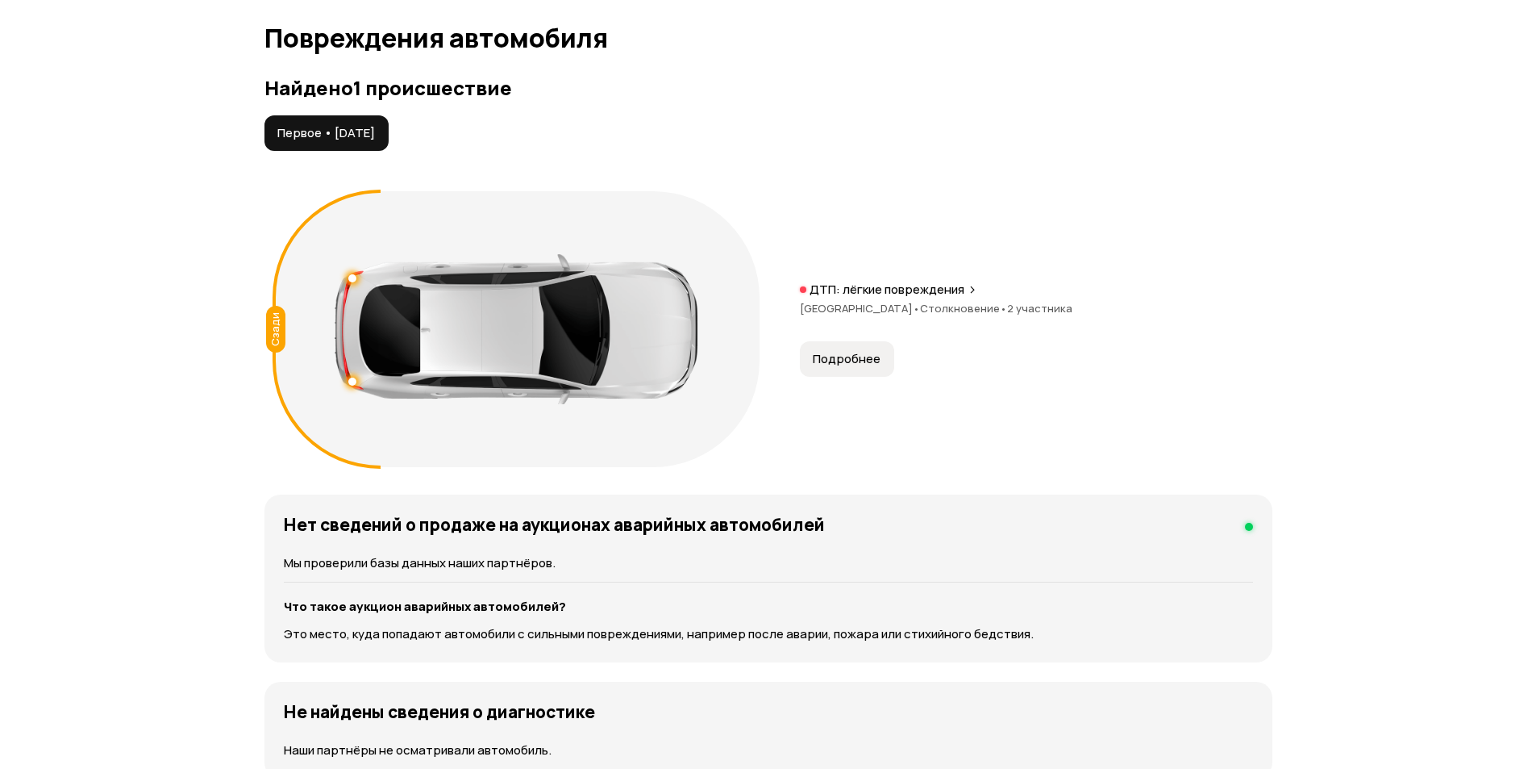
scroll to position [1620, 0]
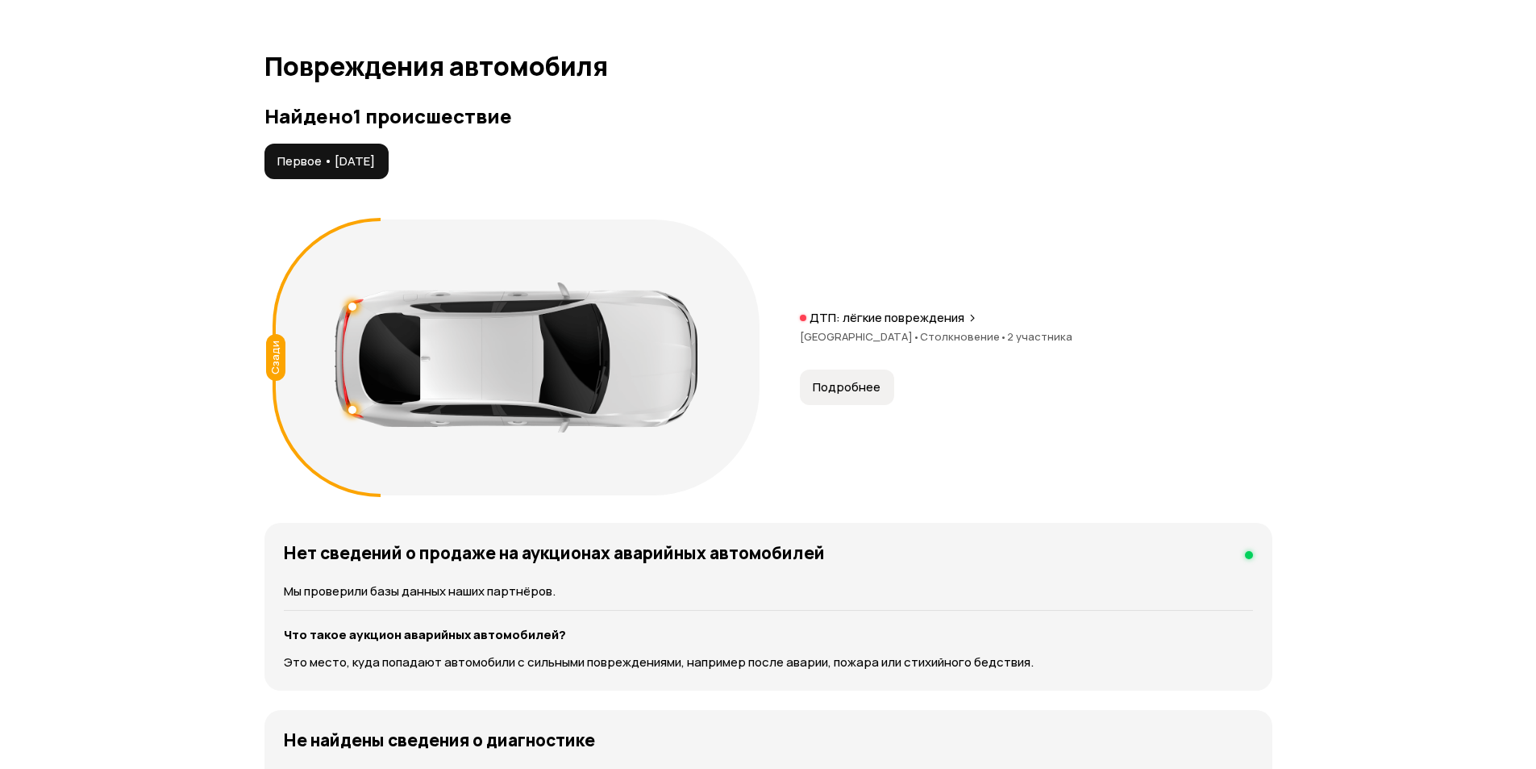
click at [850, 392] on span "Подробнее" at bounding box center [847, 387] width 68 height 16
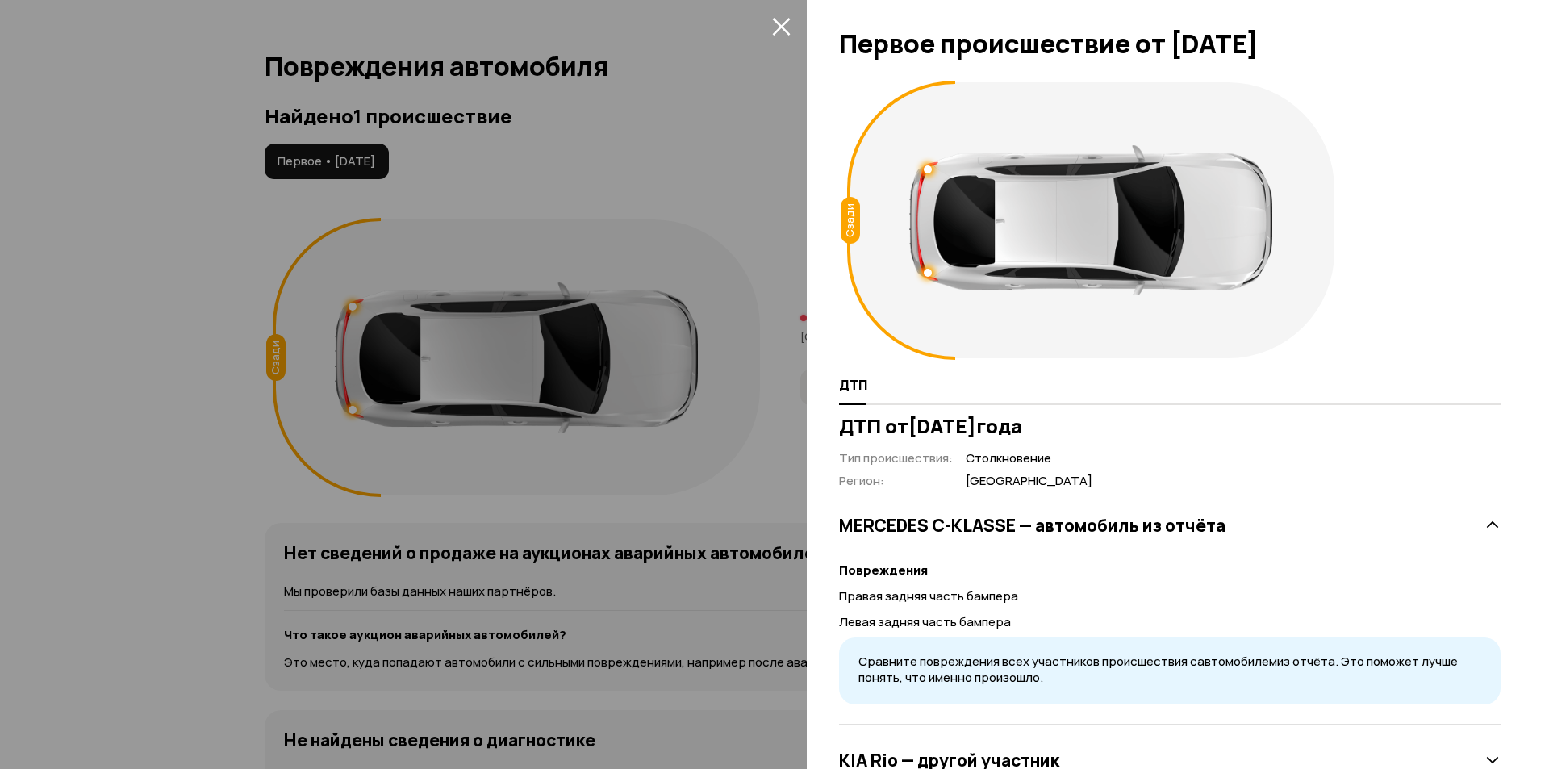
click at [785, 31] on icon "закрыть" at bounding box center [781, 27] width 18 height 18
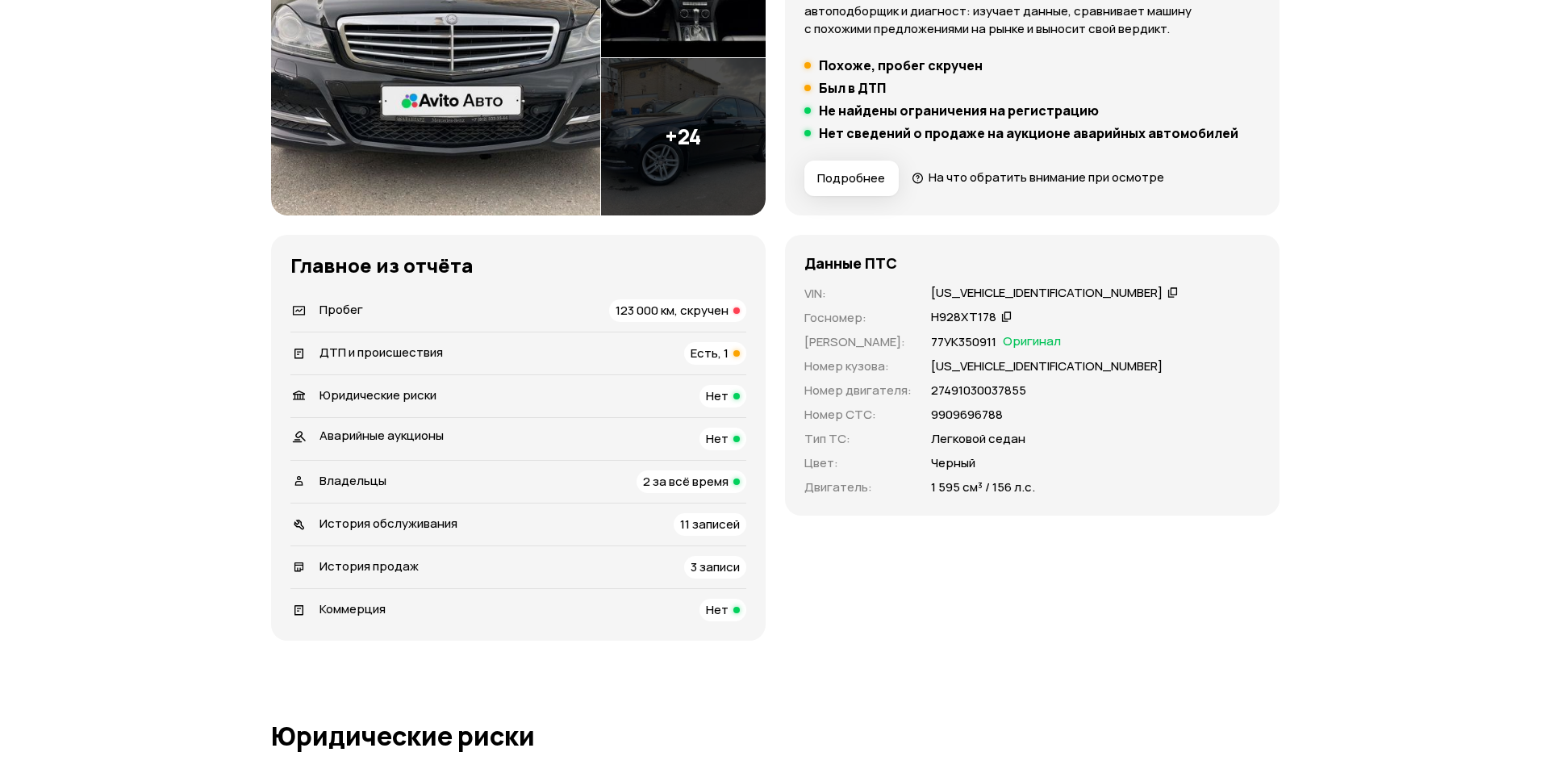
scroll to position [87, 0]
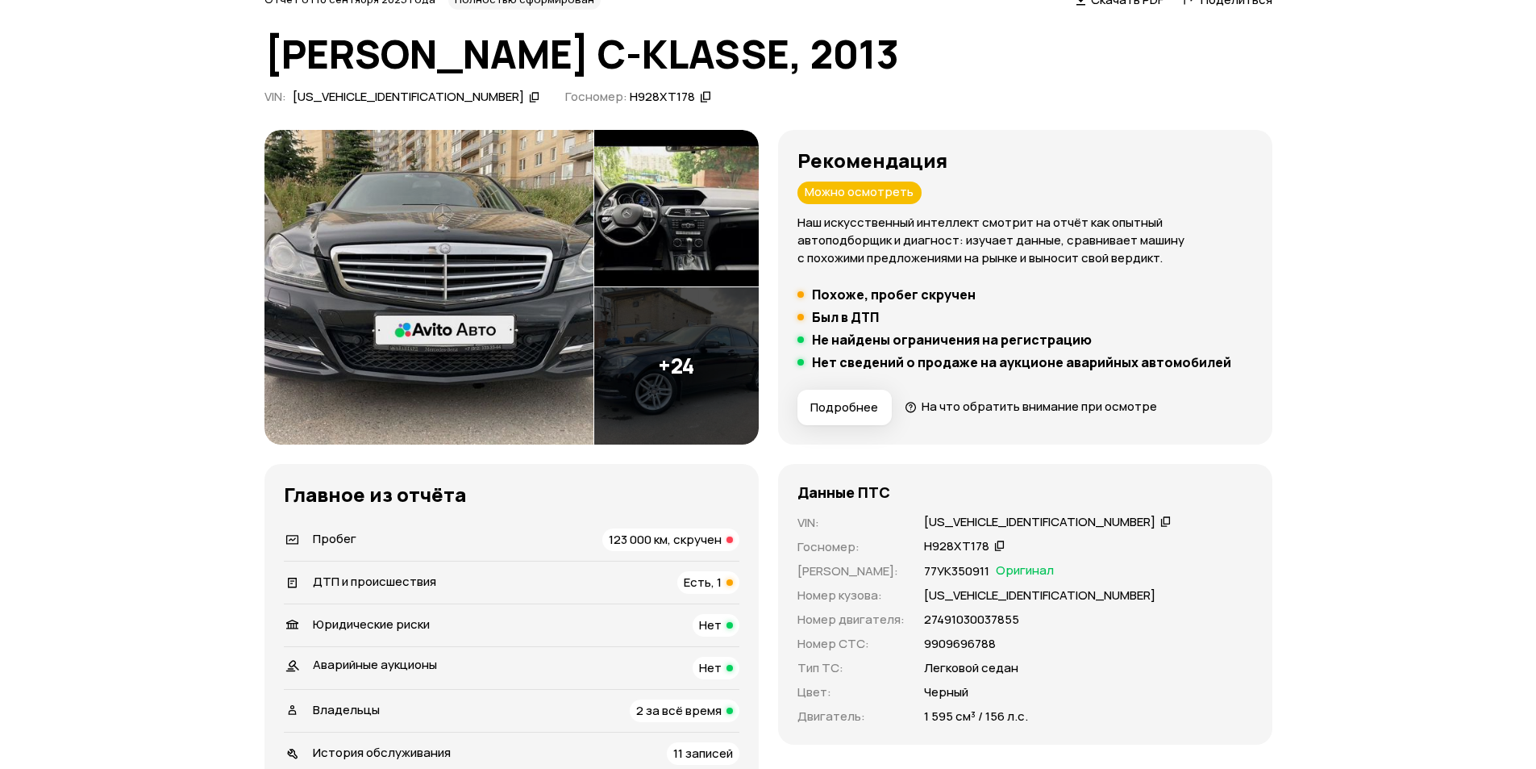
click at [508, 229] on img at bounding box center [429, 287] width 329 height 315
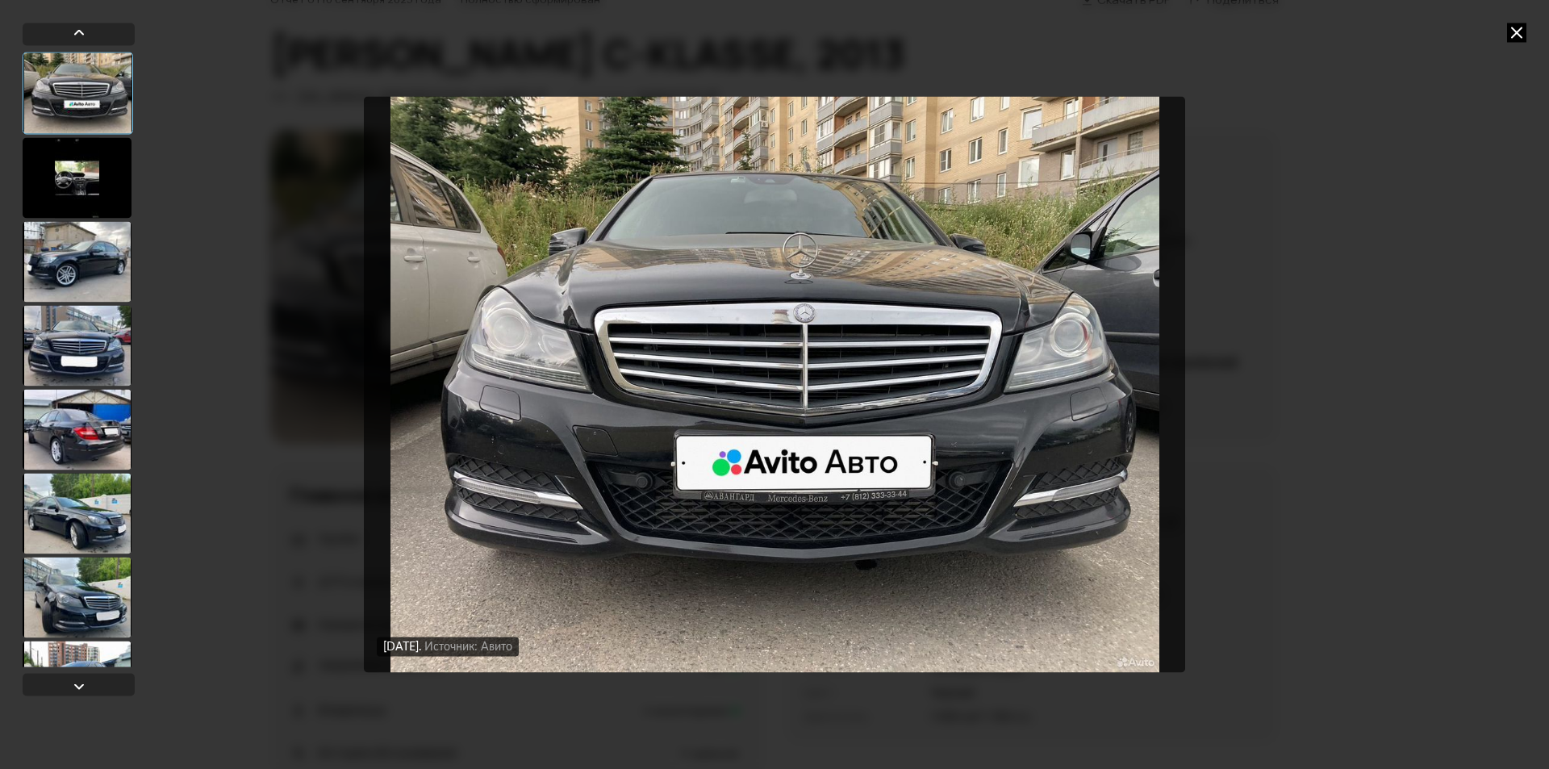
click at [119, 268] on div at bounding box center [77, 261] width 109 height 81
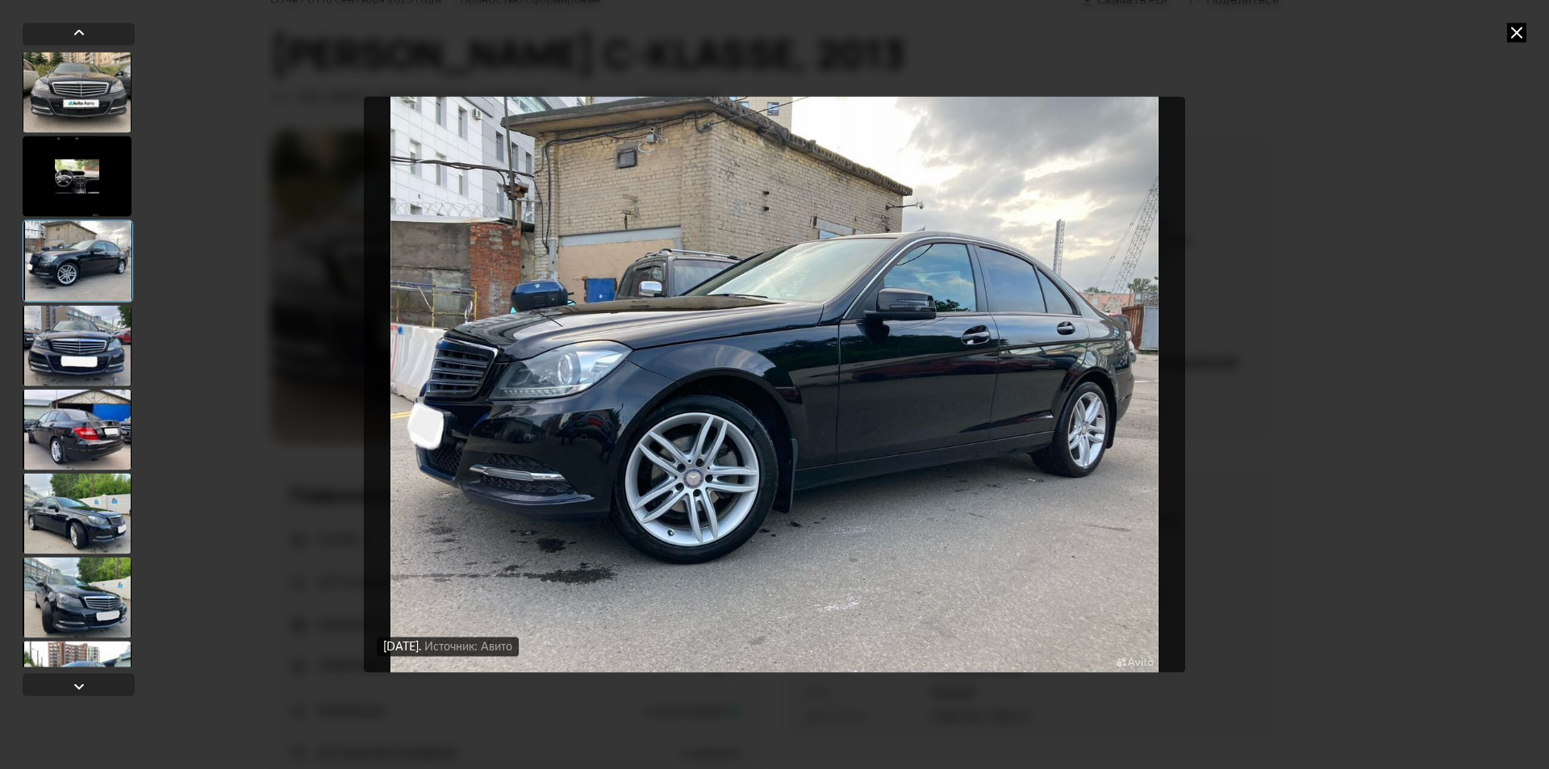
click at [81, 357] on div at bounding box center [77, 345] width 109 height 81
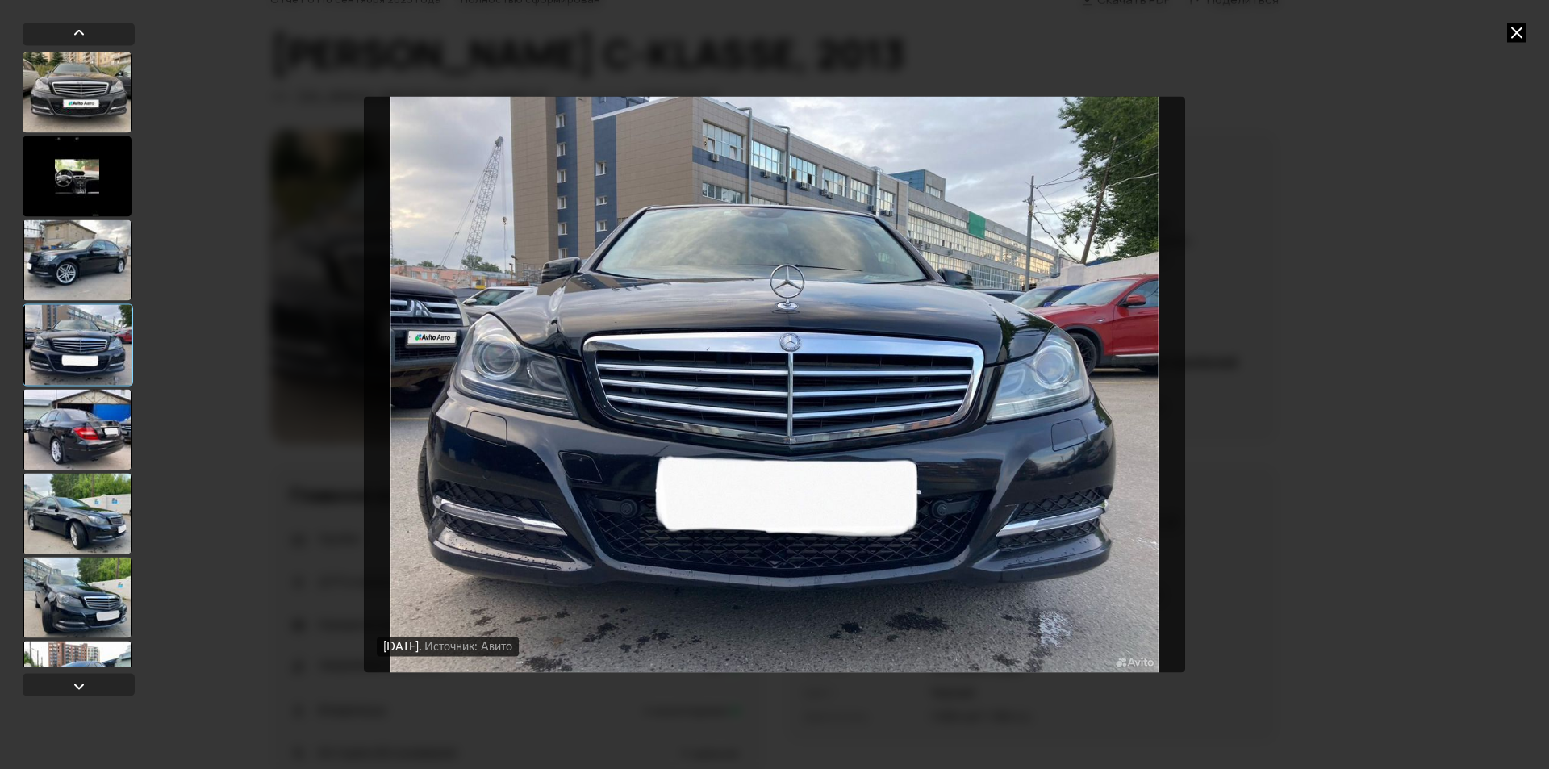
click at [65, 415] on div at bounding box center [77, 429] width 109 height 81
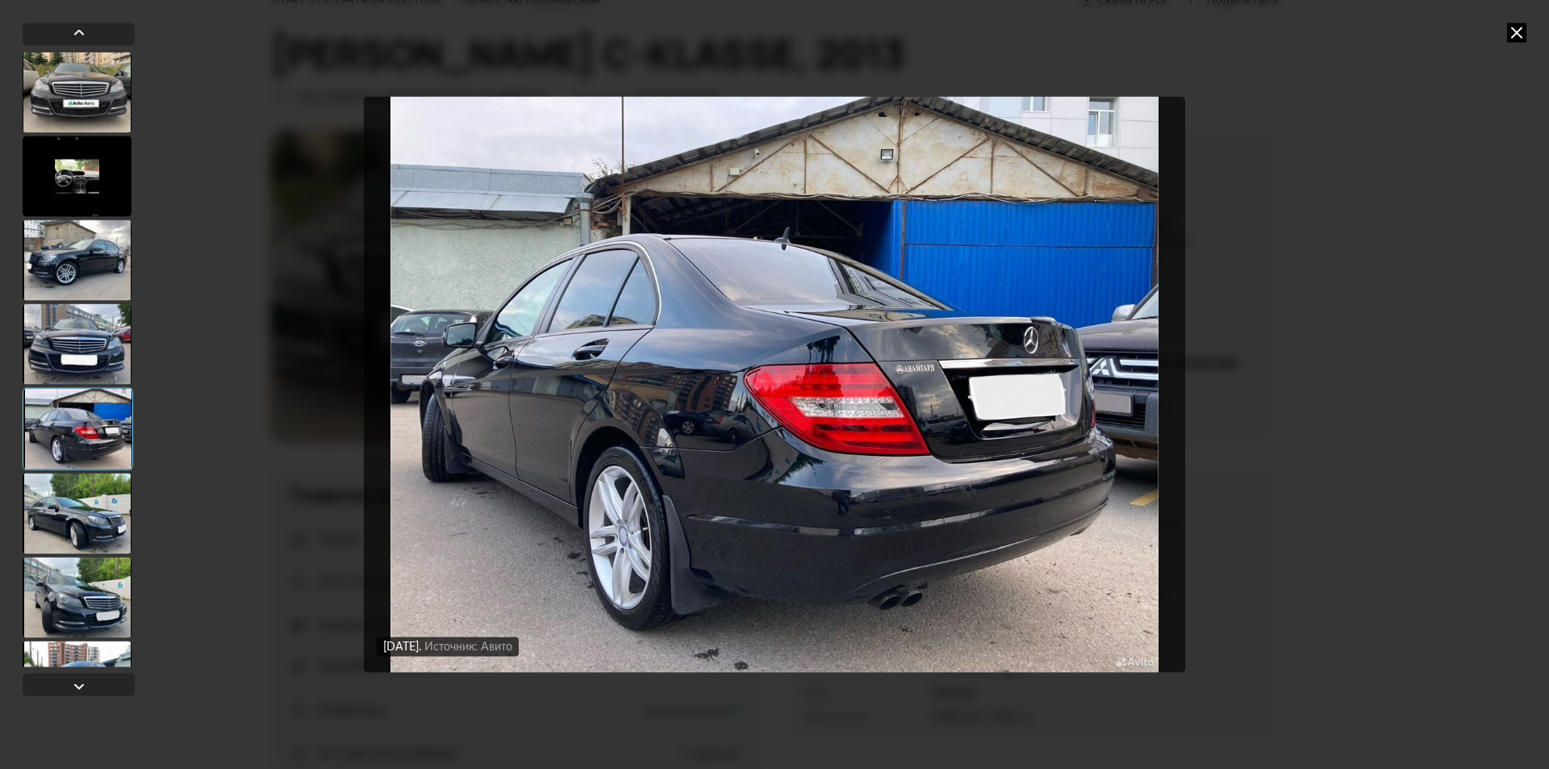
click at [111, 460] on div at bounding box center [78, 428] width 110 height 82
click at [105, 538] on div at bounding box center [77, 513] width 109 height 81
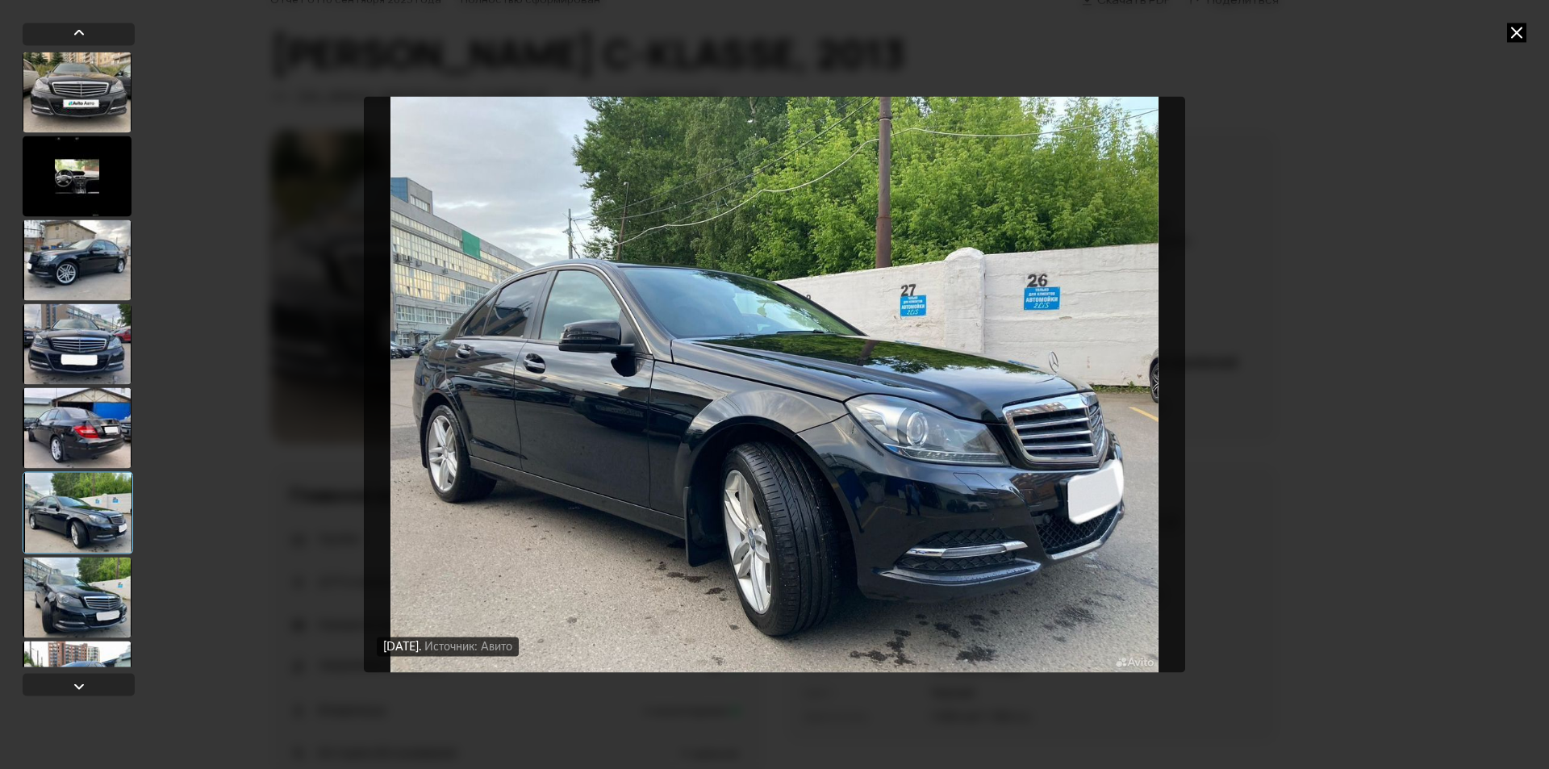
click at [106, 582] on div at bounding box center [77, 597] width 109 height 81
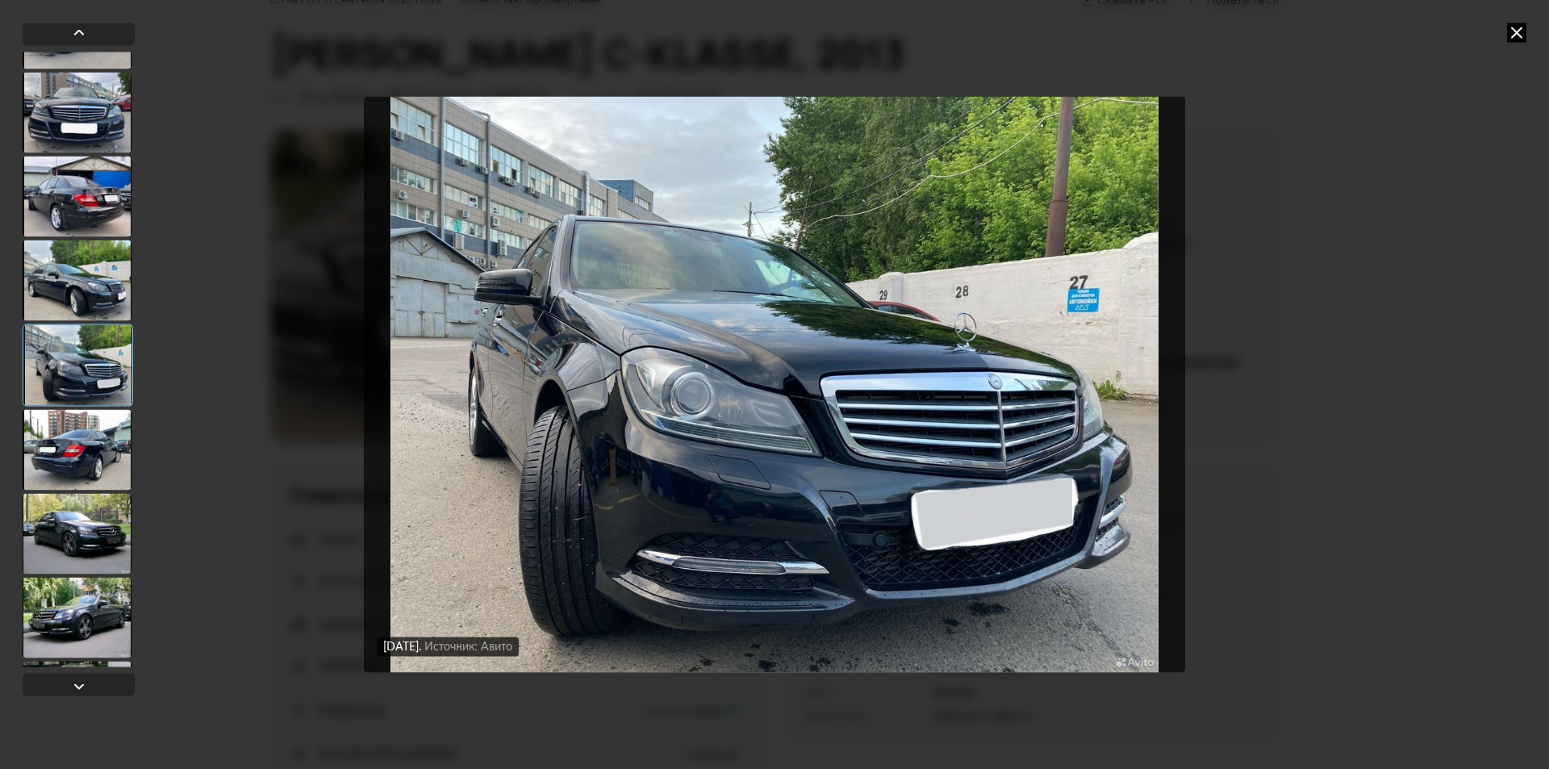
scroll to position [242, 0]
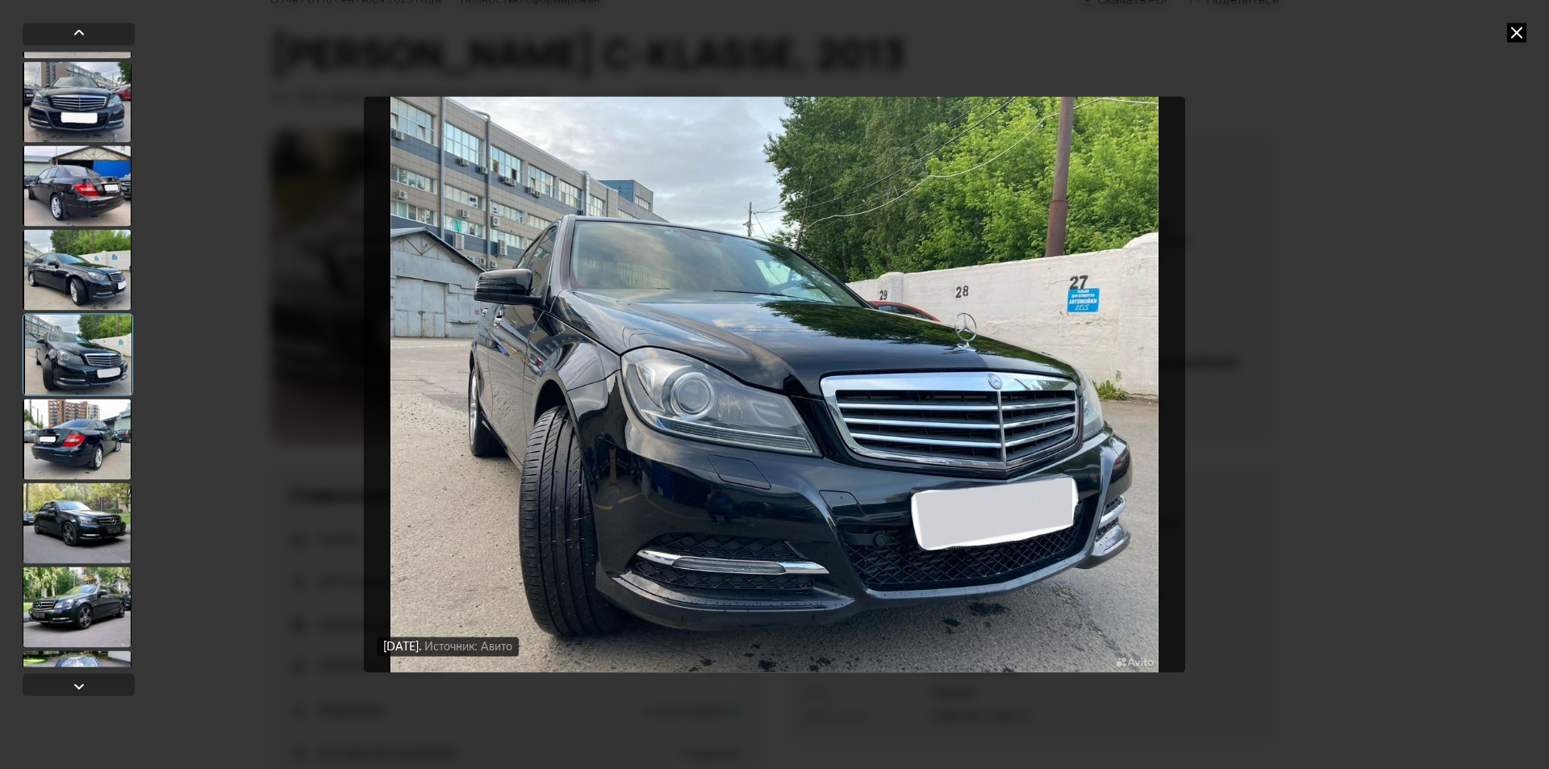
click at [91, 447] on div at bounding box center [77, 438] width 109 height 81
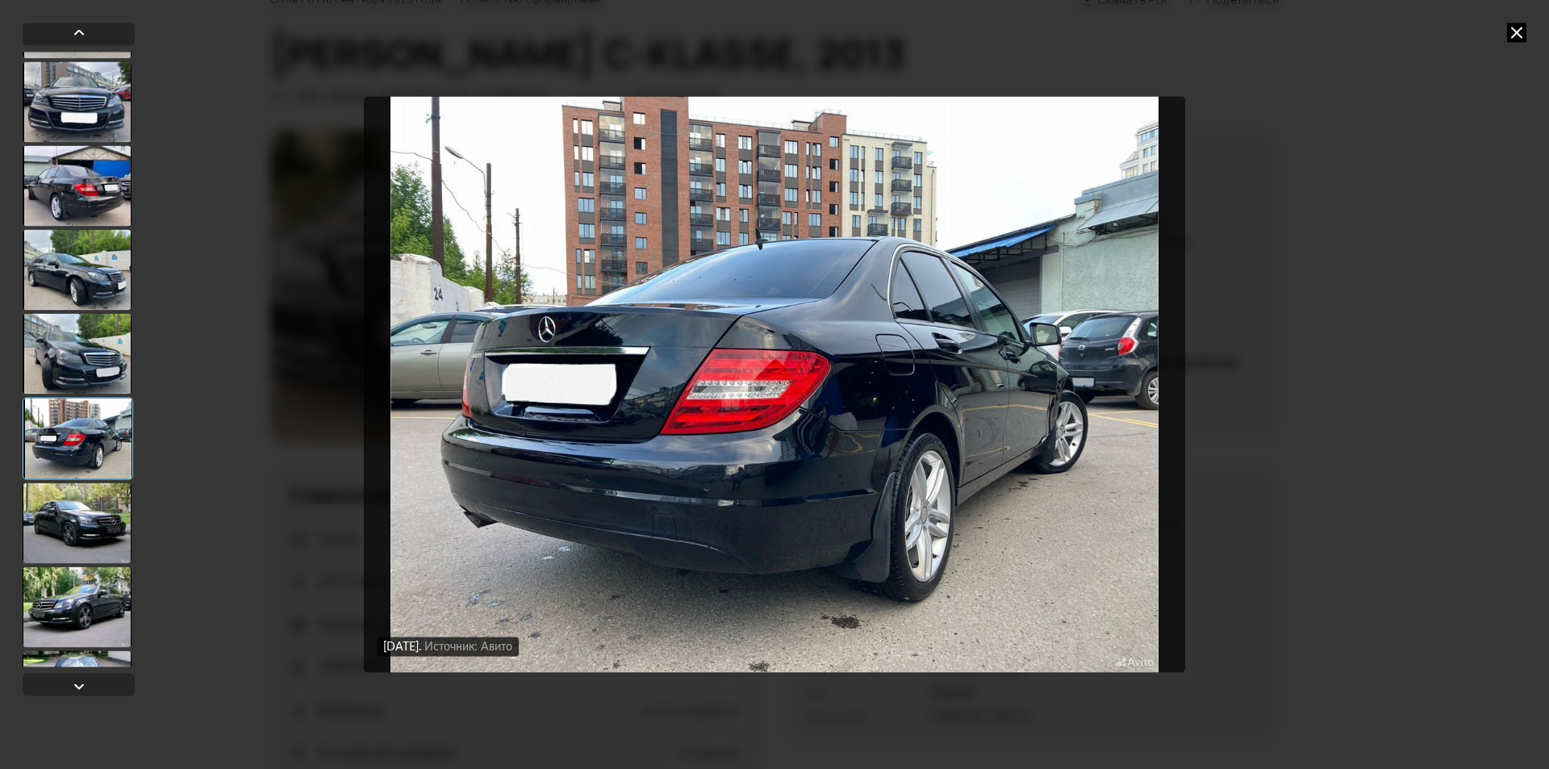
click at [117, 486] on div at bounding box center [77, 522] width 109 height 81
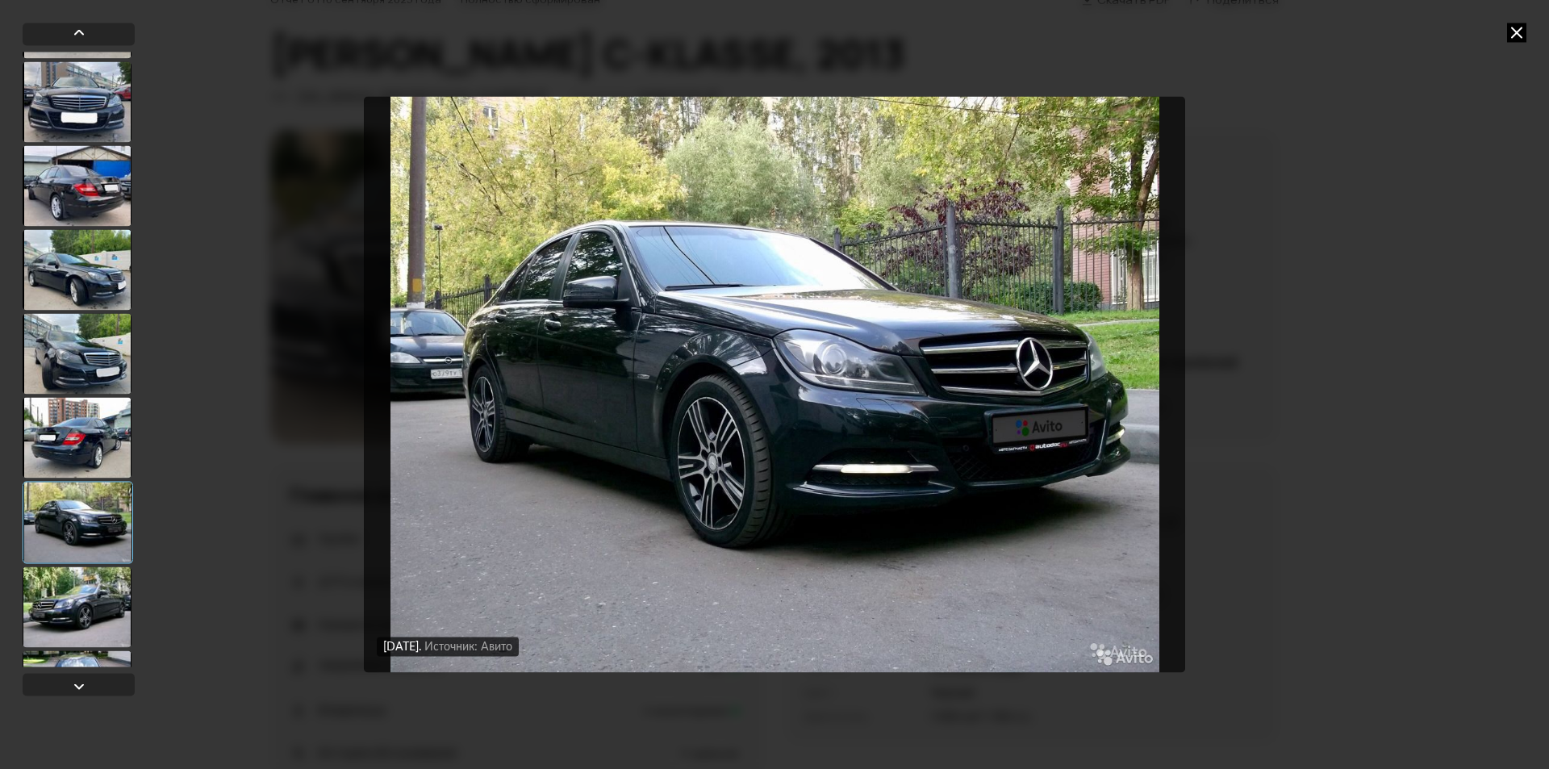
click at [119, 558] on div at bounding box center [78, 522] width 110 height 82
click at [96, 594] on div at bounding box center [77, 606] width 109 height 81
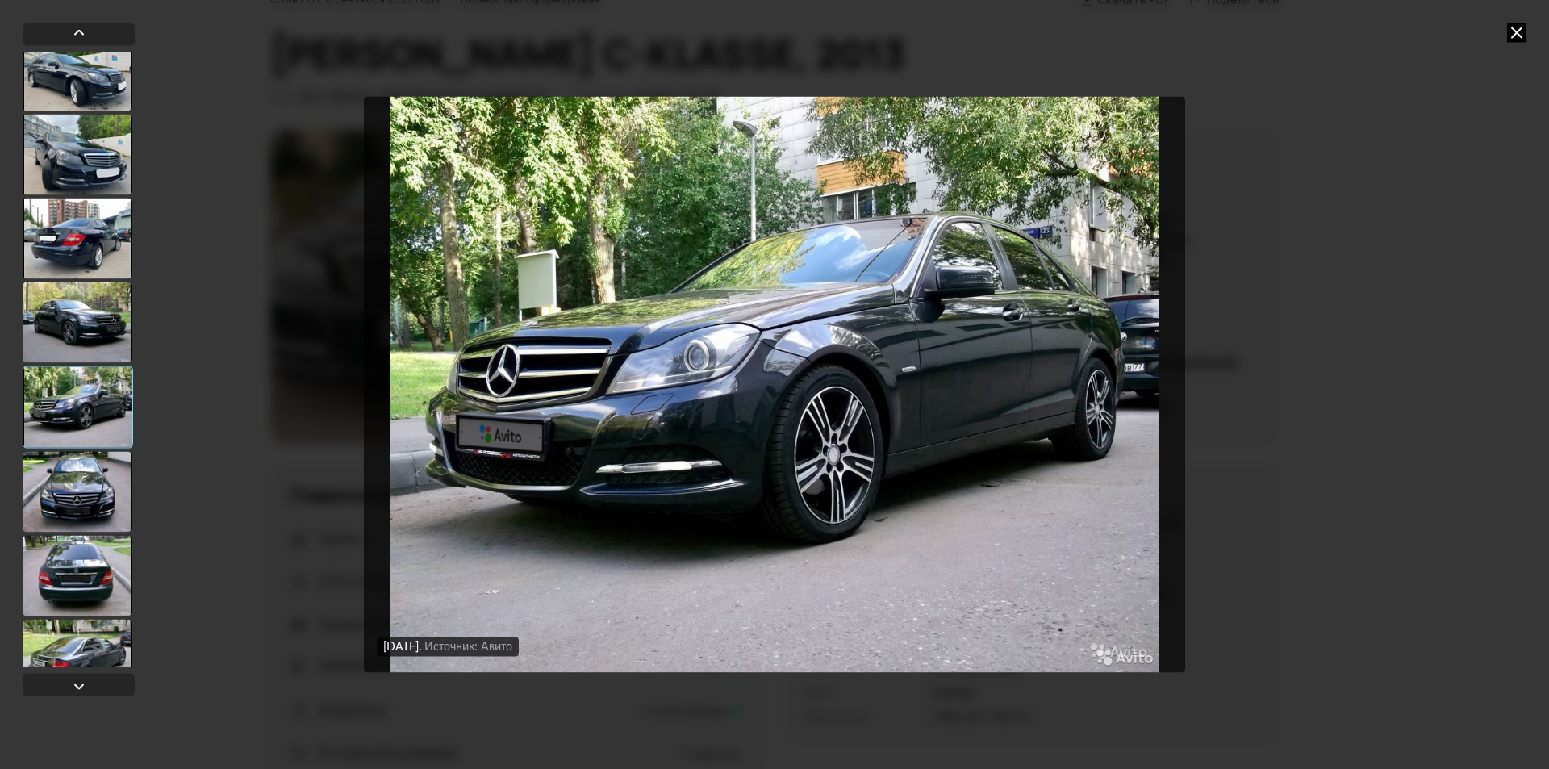
scroll to position [484, 0]
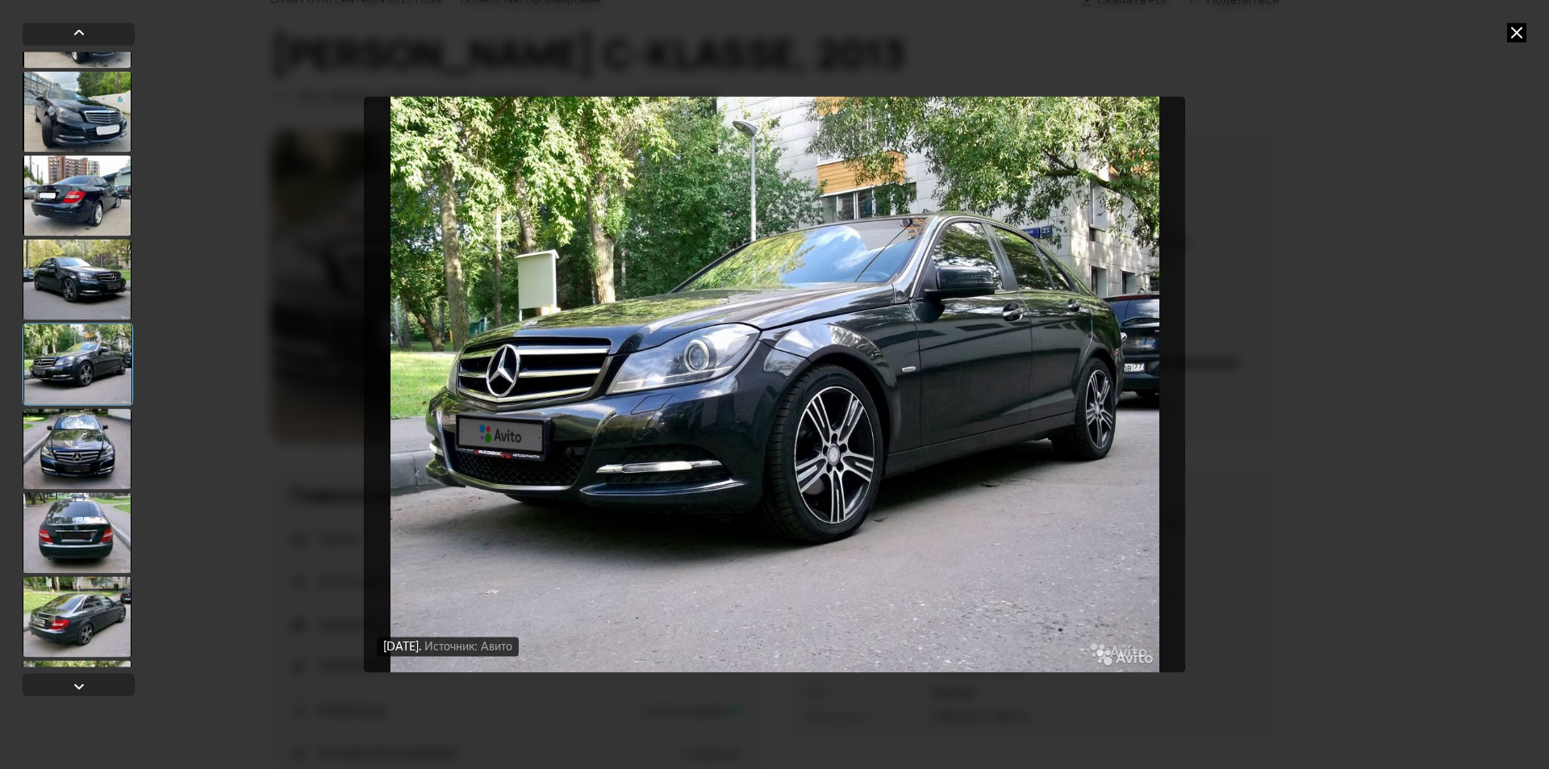
click at [79, 482] on div at bounding box center [77, 448] width 109 height 81
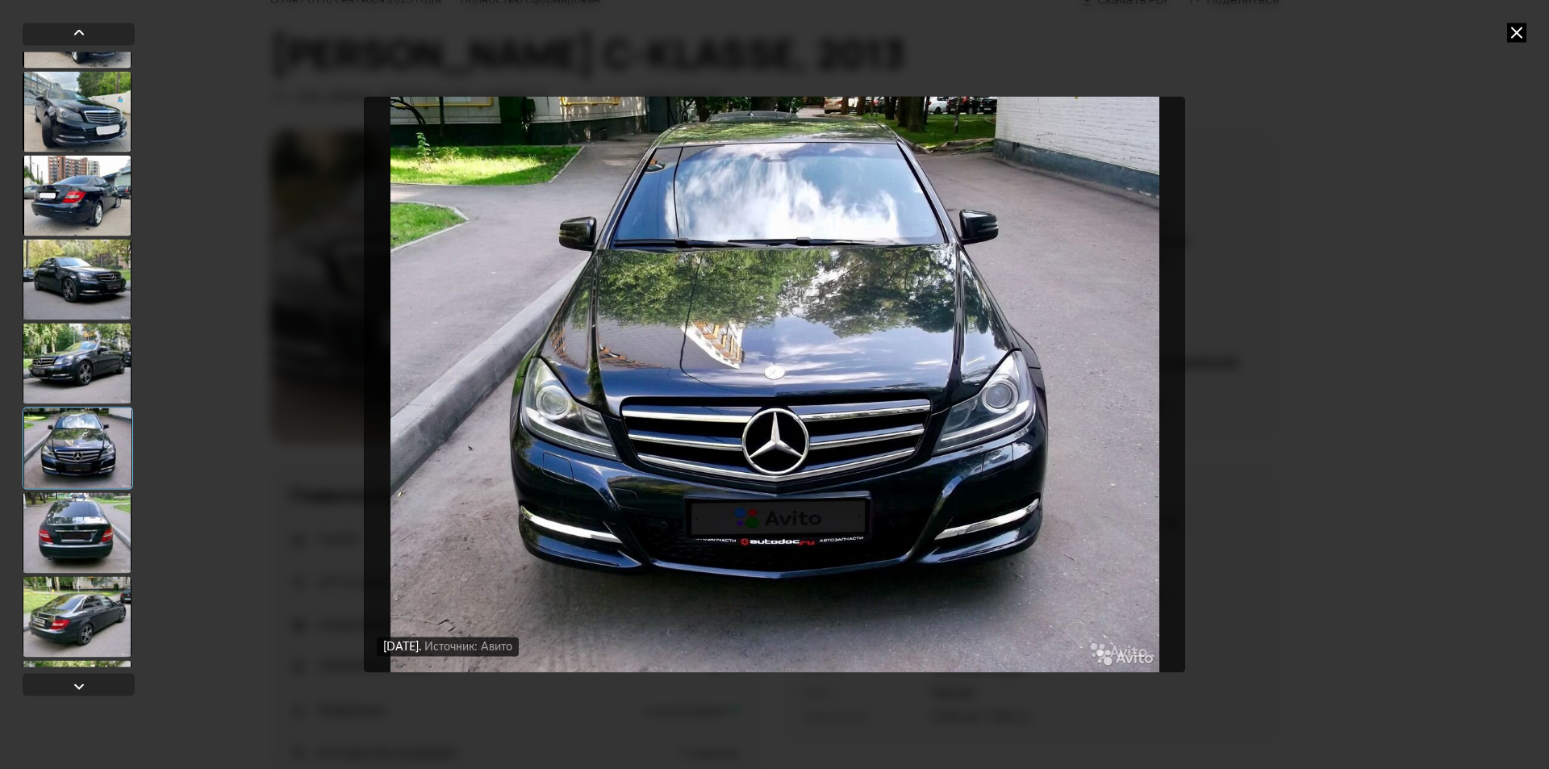
click at [85, 537] on div at bounding box center [77, 532] width 109 height 81
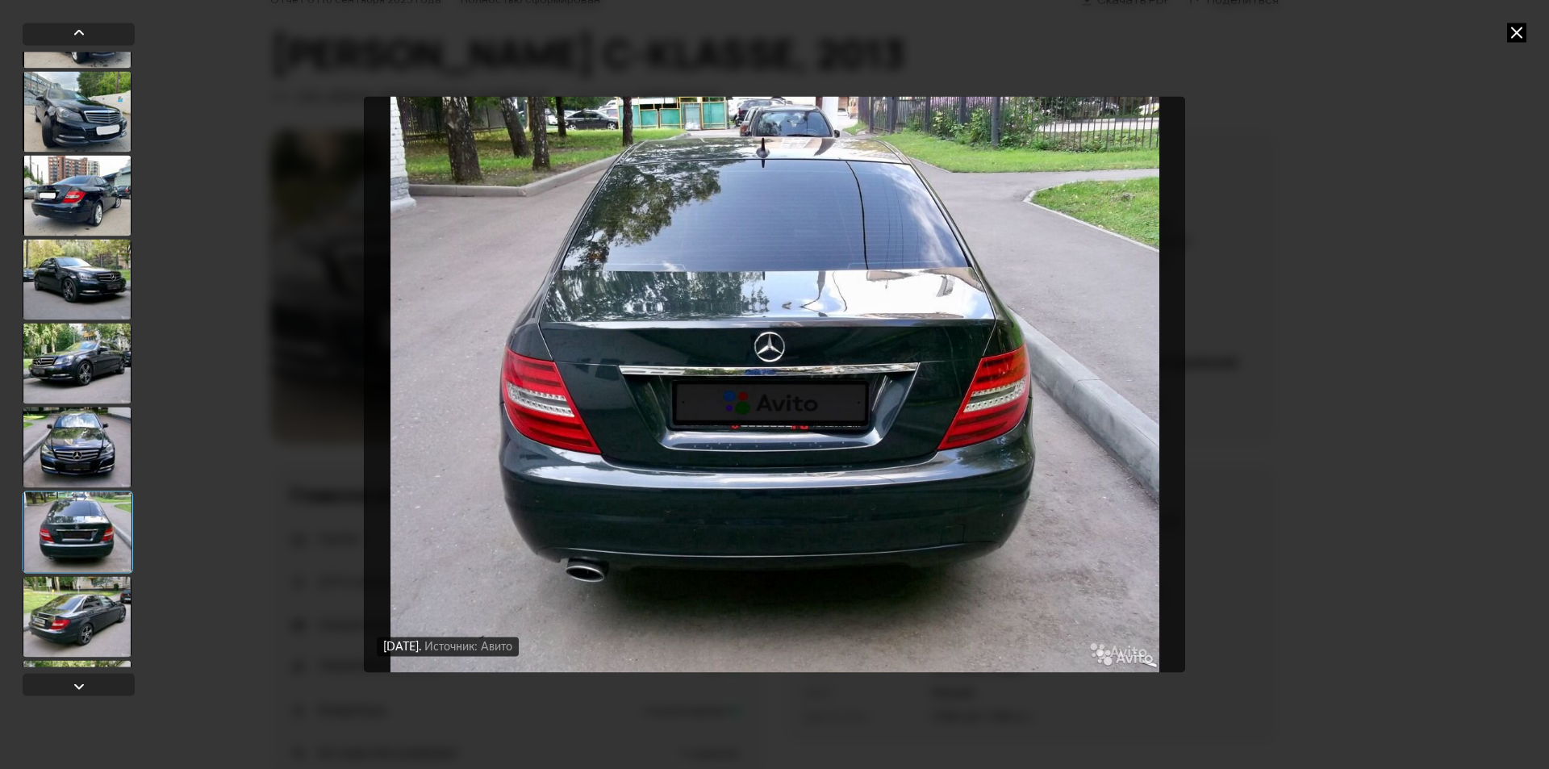
click at [104, 597] on div at bounding box center [77, 616] width 109 height 81
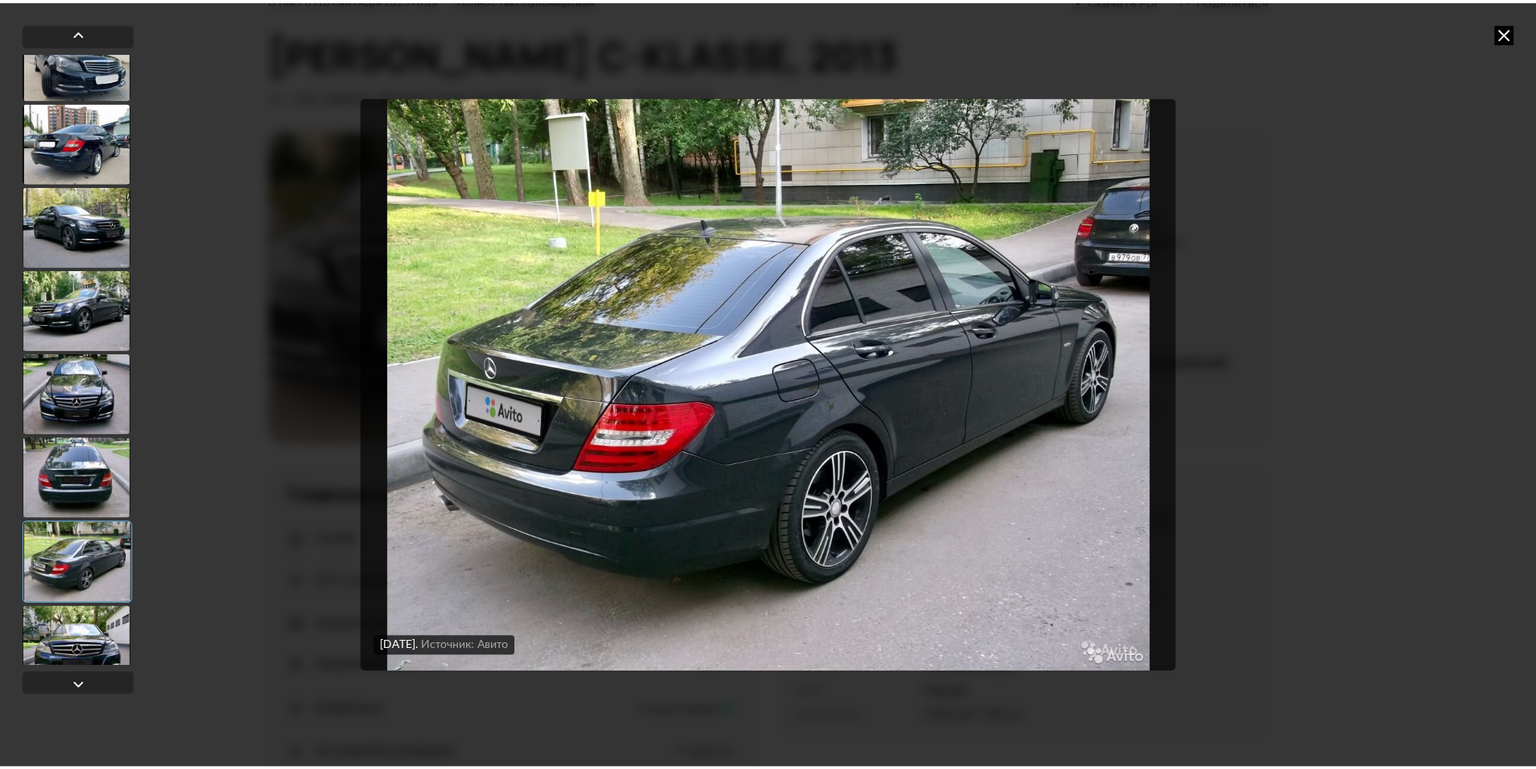
scroll to position [565, 0]
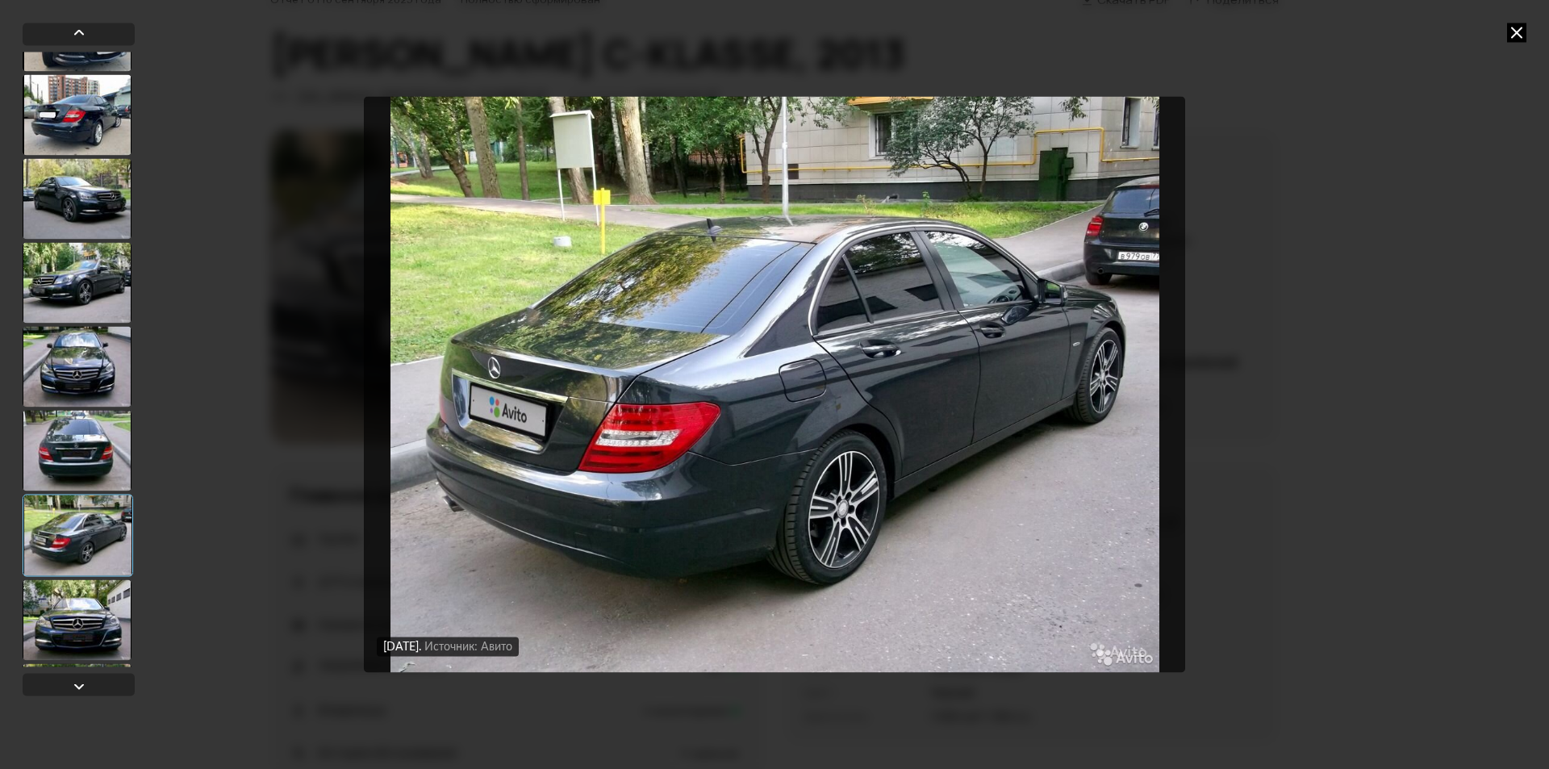
click at [88, 596] on div at bounding box center [77, 619] width 109 height 81
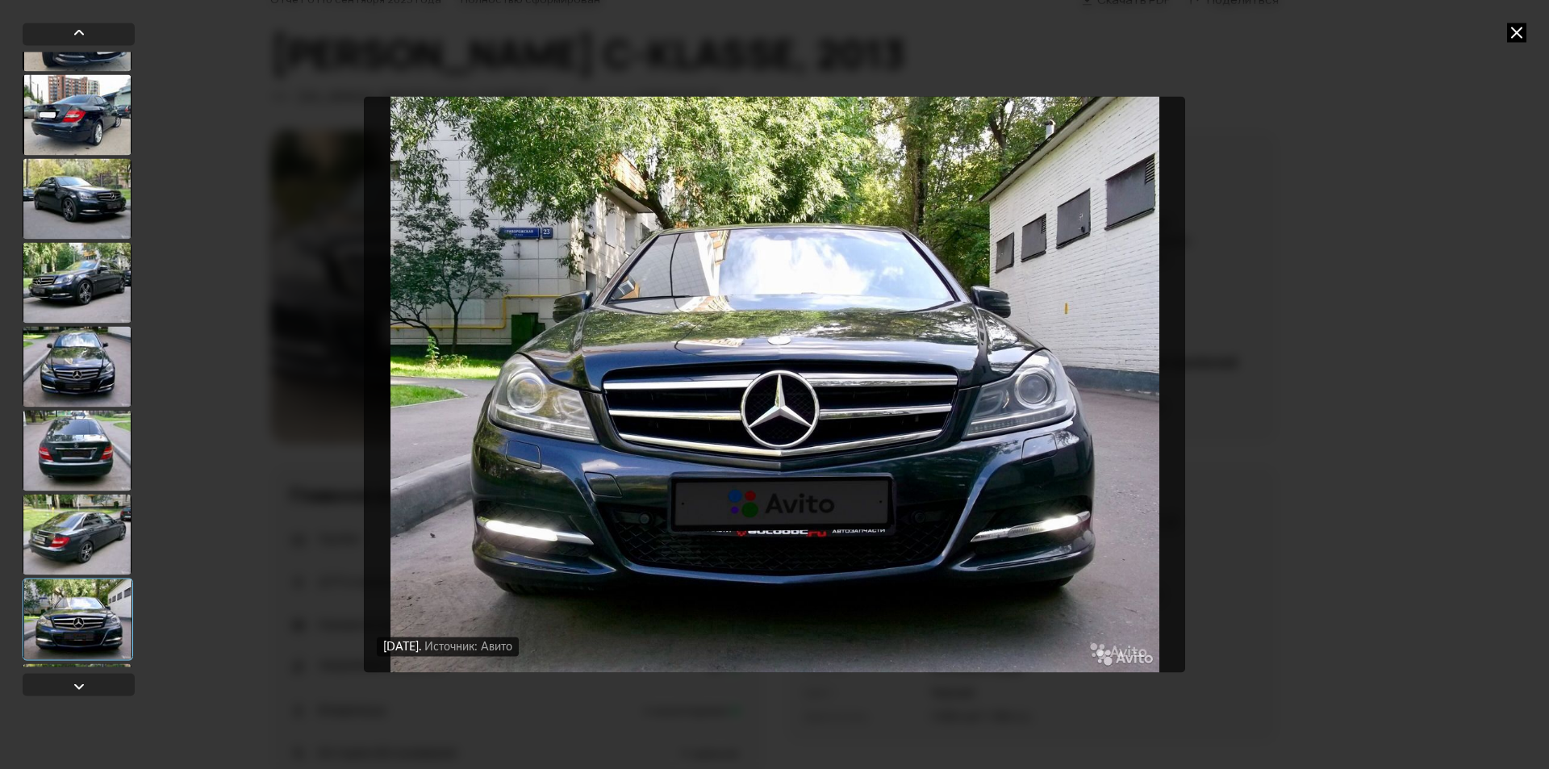
click at [85, 513] on div at bounding box center [77, 534] width 109 height 81
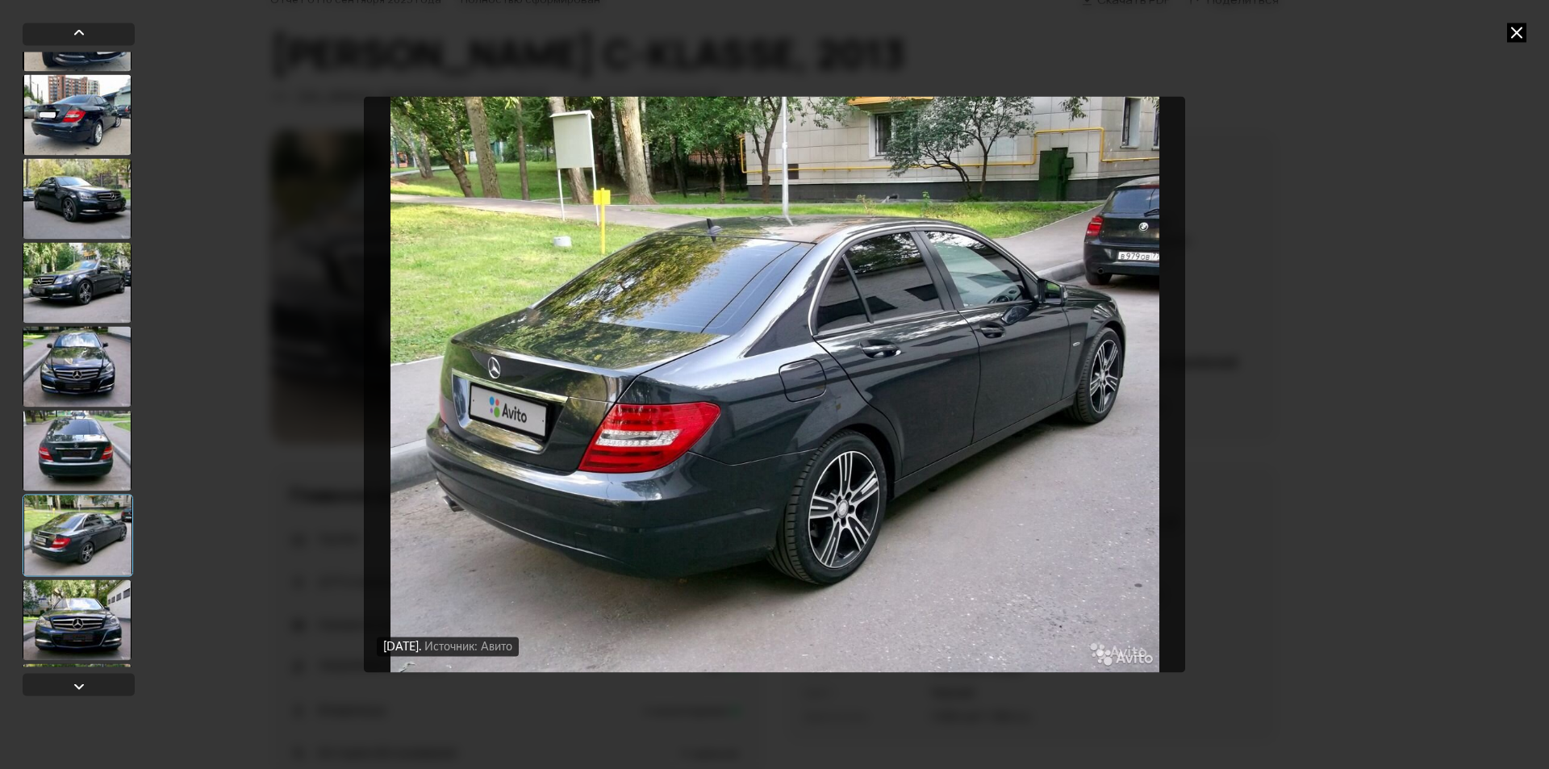
click at [1524, 27] on icon at bounding box center [1516, 32] width 19 height 19
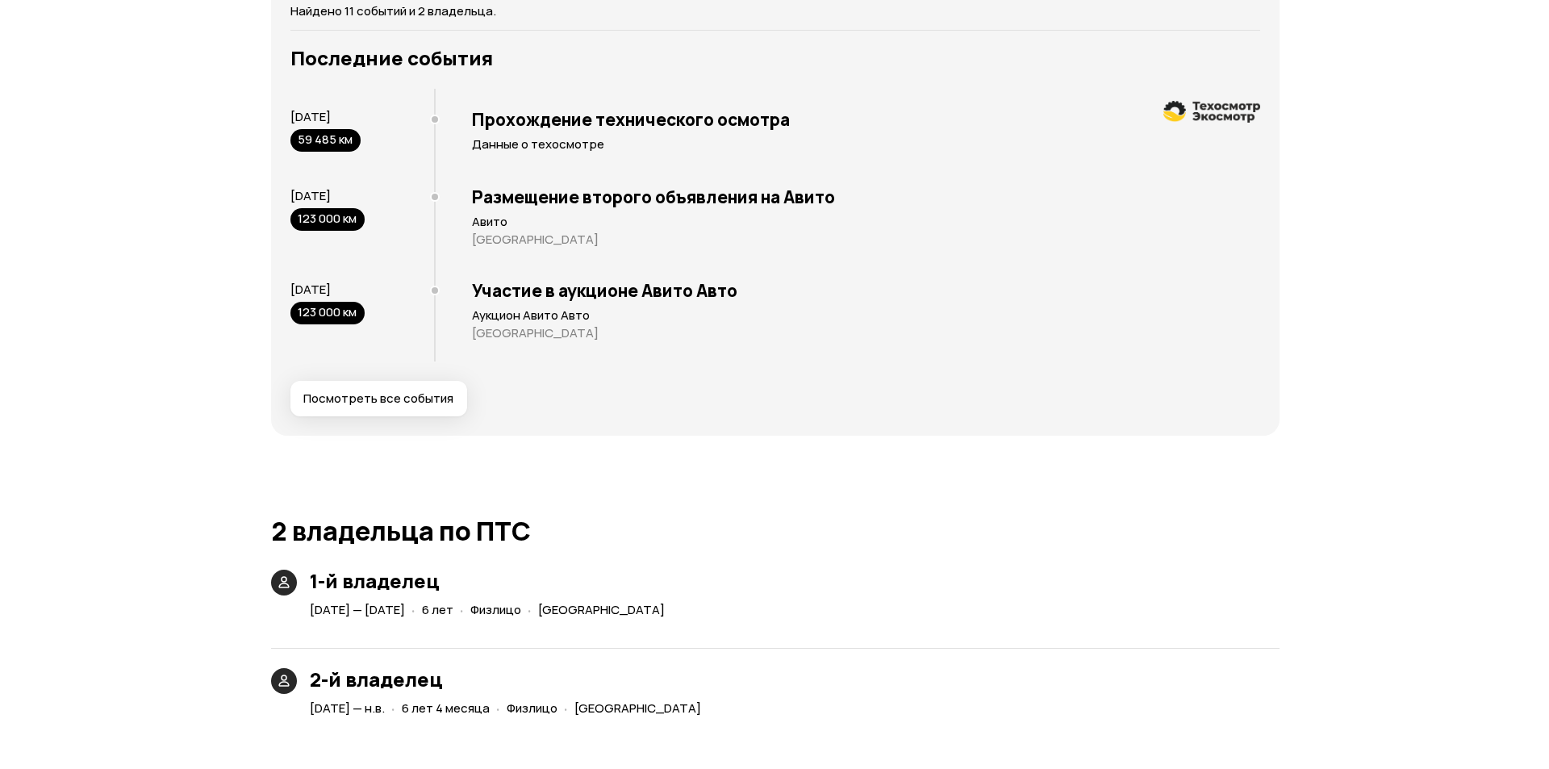
scroll to position [3152, 0]
click at [378, 394] on span "Посмотреть все события" at bounding box center [372, 398] width 150 height 16
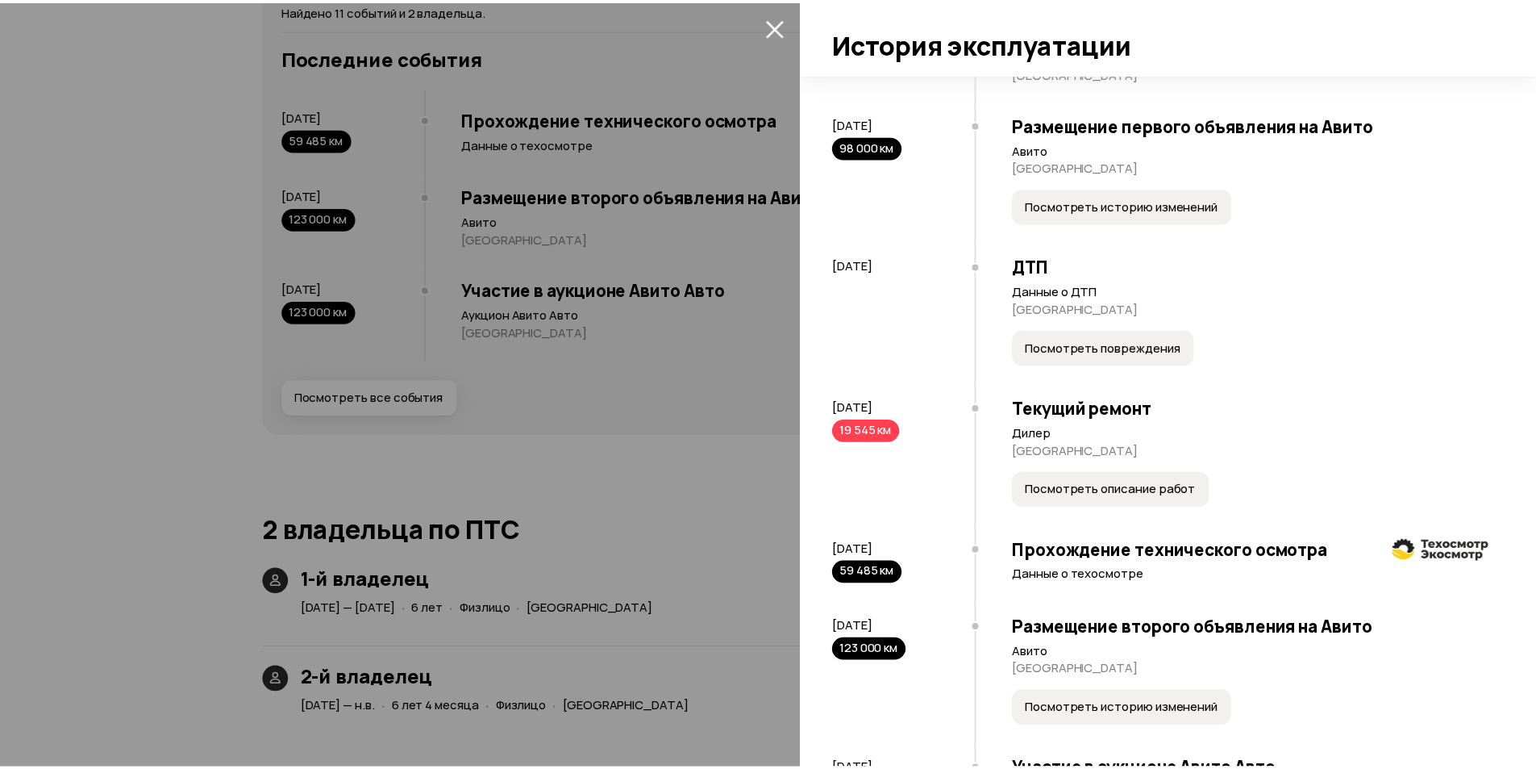
scroll to position [750, 0]
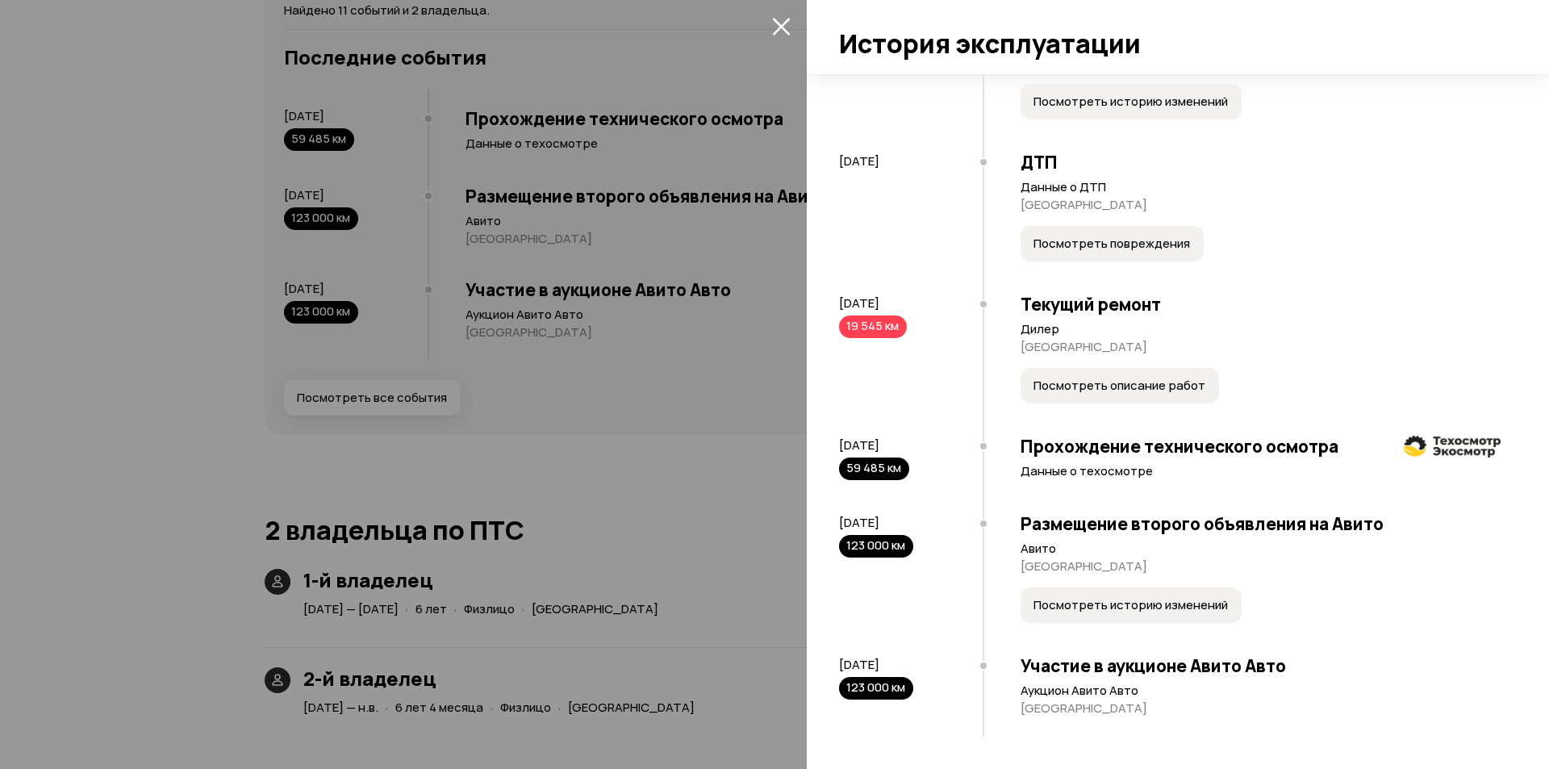
click at [1109, 609] on span "Посмотреть историю изменений" at bounding box center [1130, 605] width 194 height 16
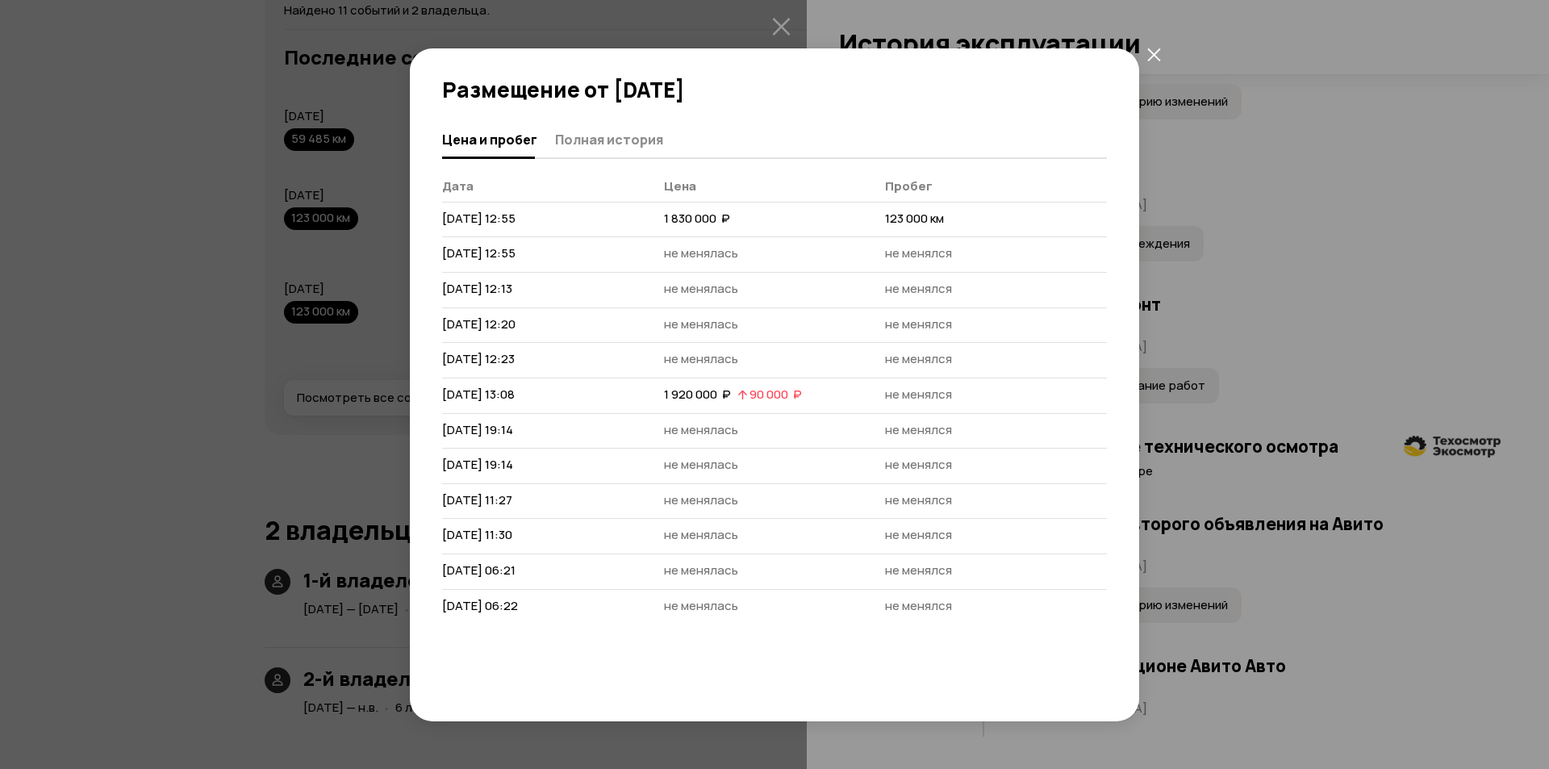
click at [1153, 49] on icon "закрыть" at bounding box center [1154, 55] width 14 height 14
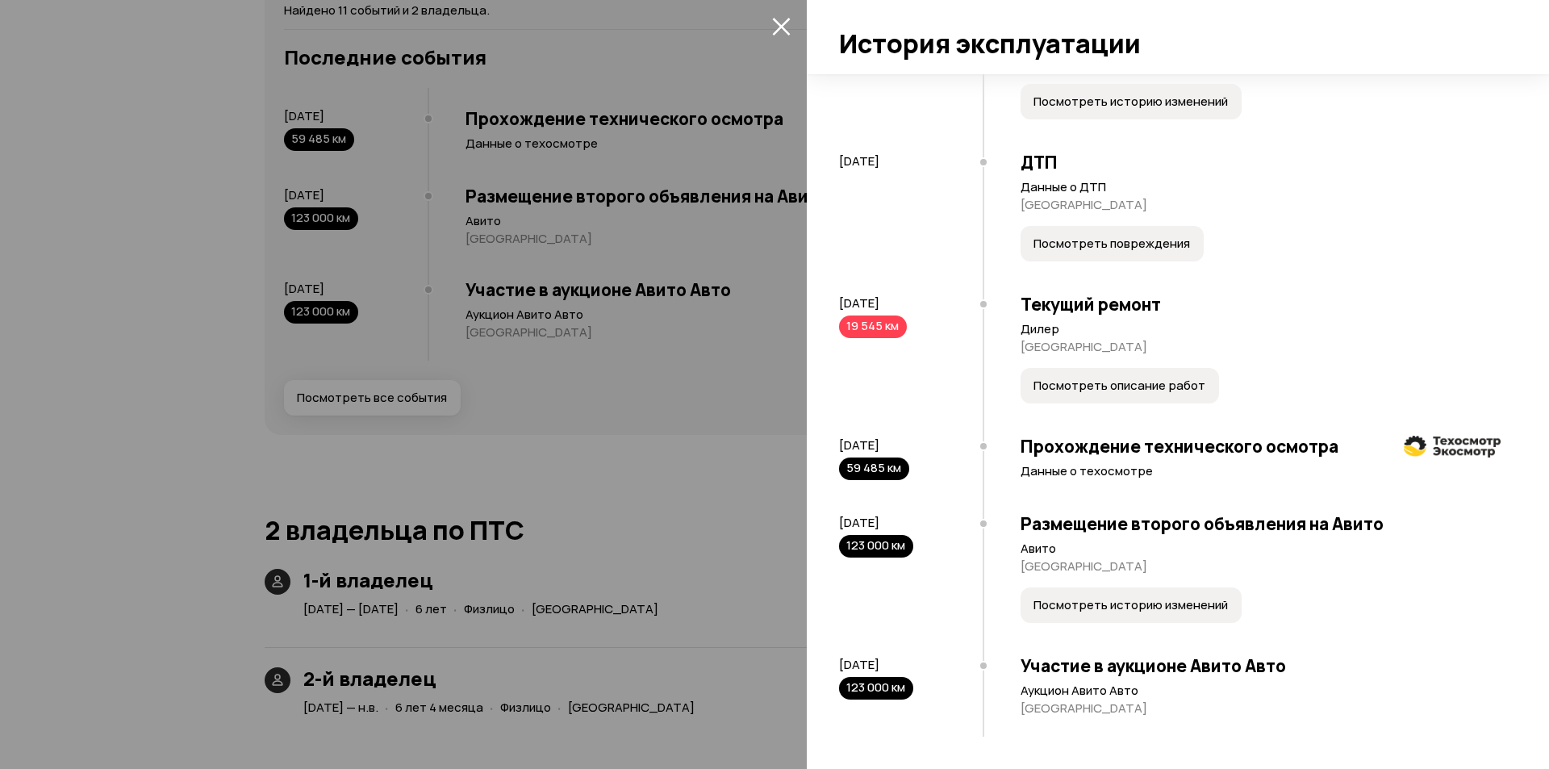
click at [707, 452] on div at bounding box center [774, 384] width 1549 height 769
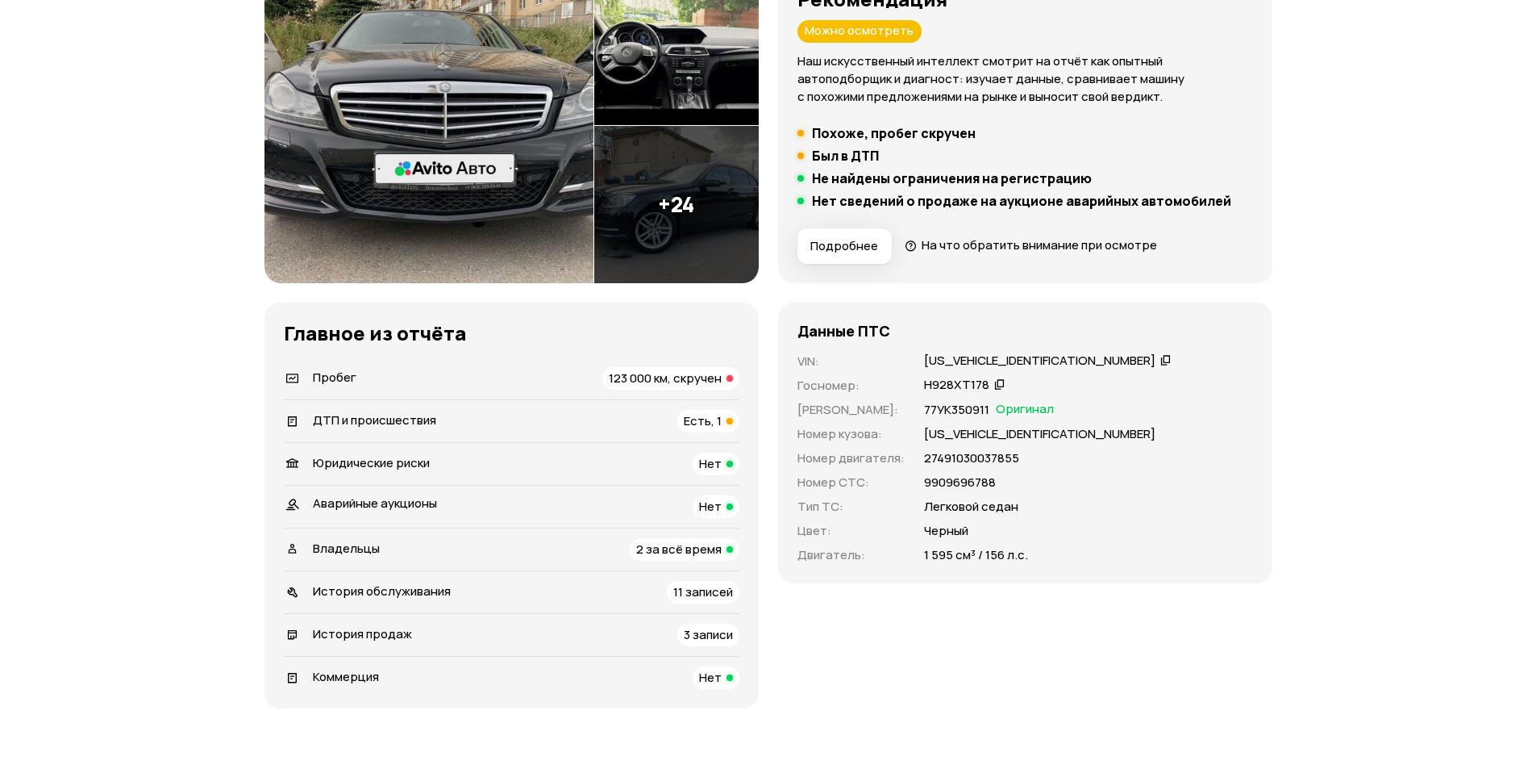
scroll to position [0, 0]
